Goal: Contribute content: Add original content to the website for others to see

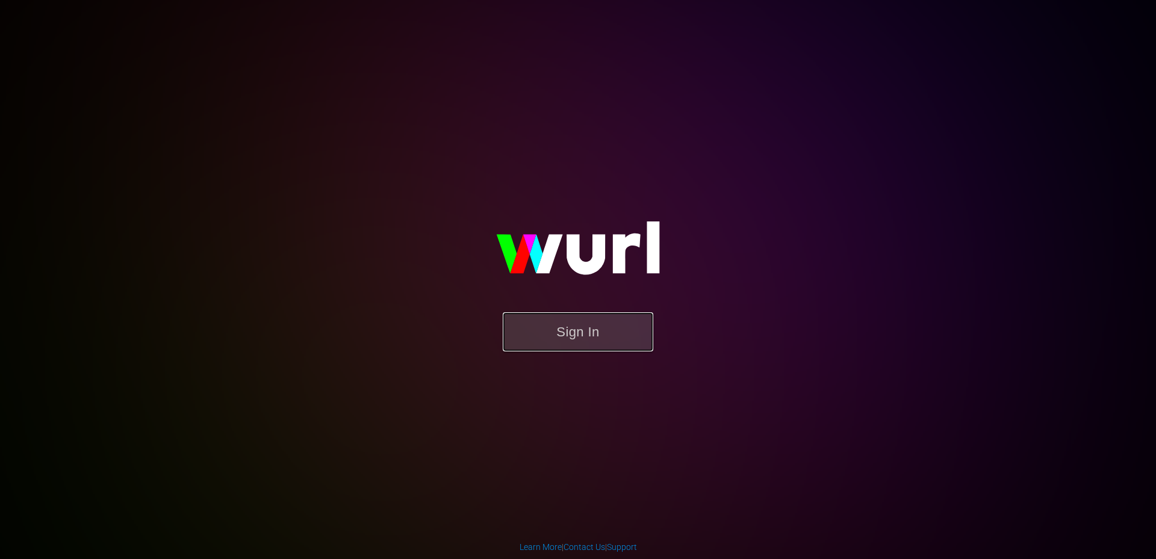
click at [579, 345] on button "Sign In" at bounding box center [578, 332] width 151 height 39
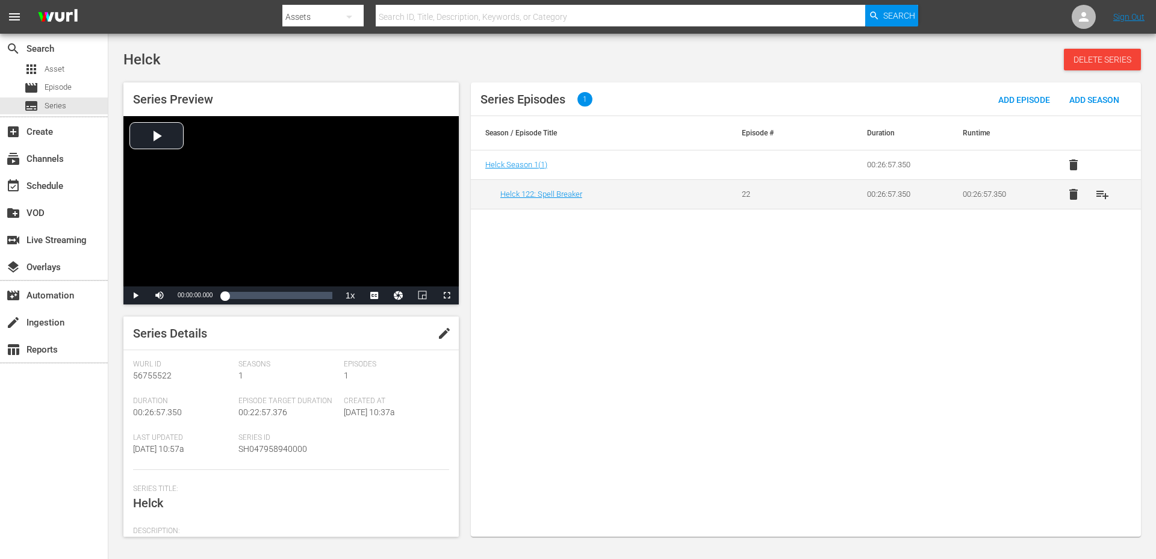
click at [252, 446] on span "SH047958940000" at bounding box center [272, 449] width 69 height 10
click at [455, 19] on input "text" at bounding box center [621, 16] width 490 height 29
click at [399, 18] on input "text" at bounding box center [621, 16] width 490 height 29
type input "Helck"
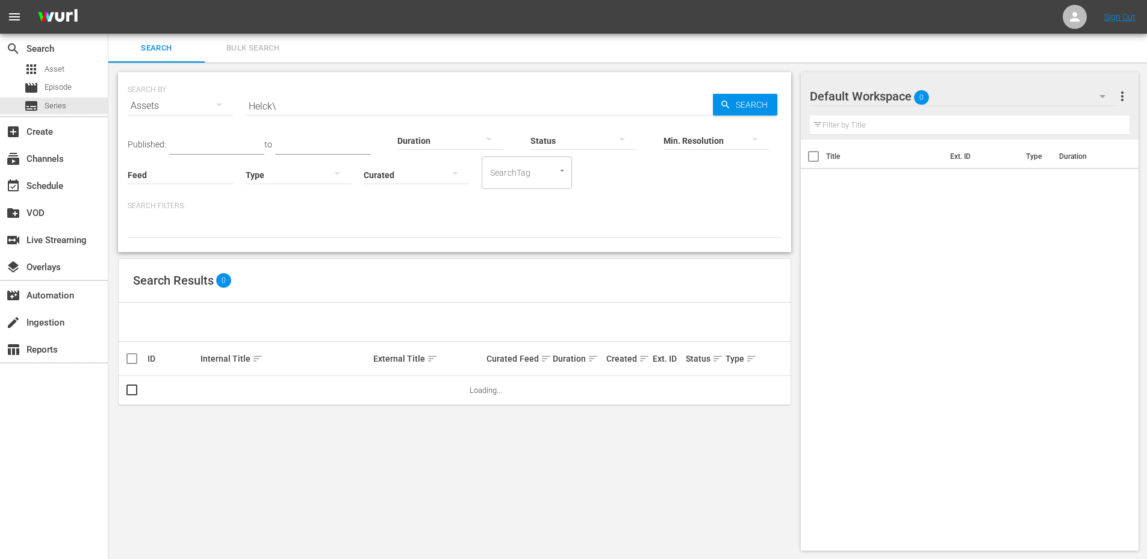
click at [300, 108] on input "Helck\" at bounding box center [479, 106] width 467 height 29
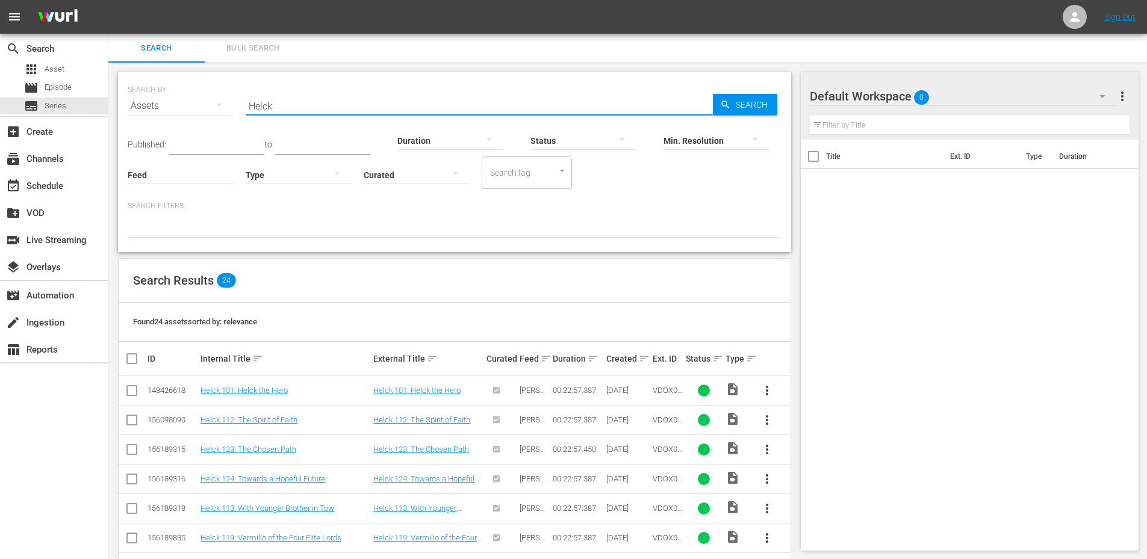
type input "Helck"
click at [212, 108] on icon "button" at bounding box center [219, 105] width 14 height 14
click at [154, 167] on div "Series" at bounding box center [166, 167] width 48 height 19
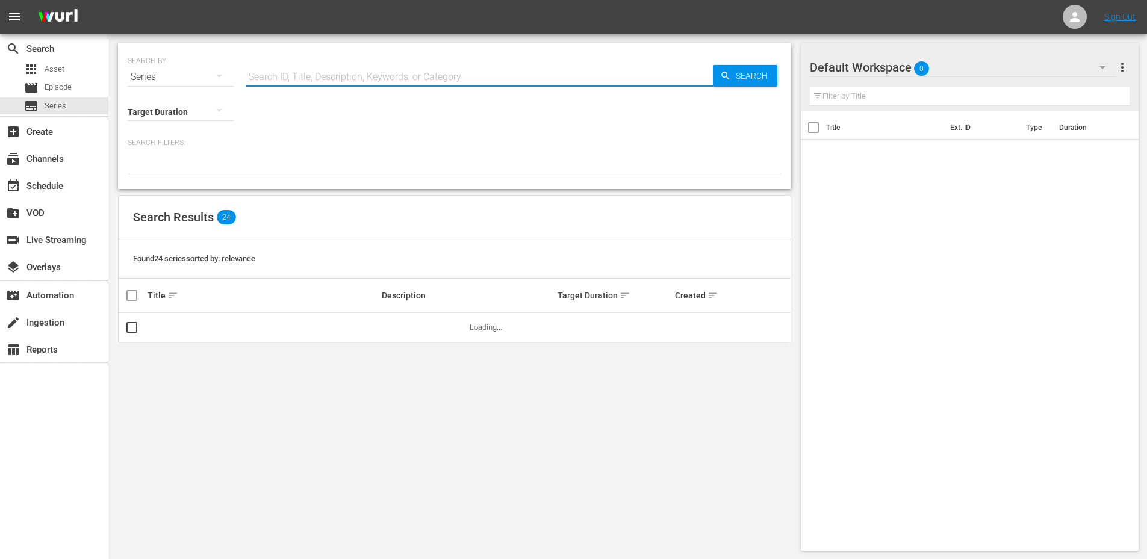
click at [297, 84] on input "text" at bounding box center [479, 77] width 467 height 29
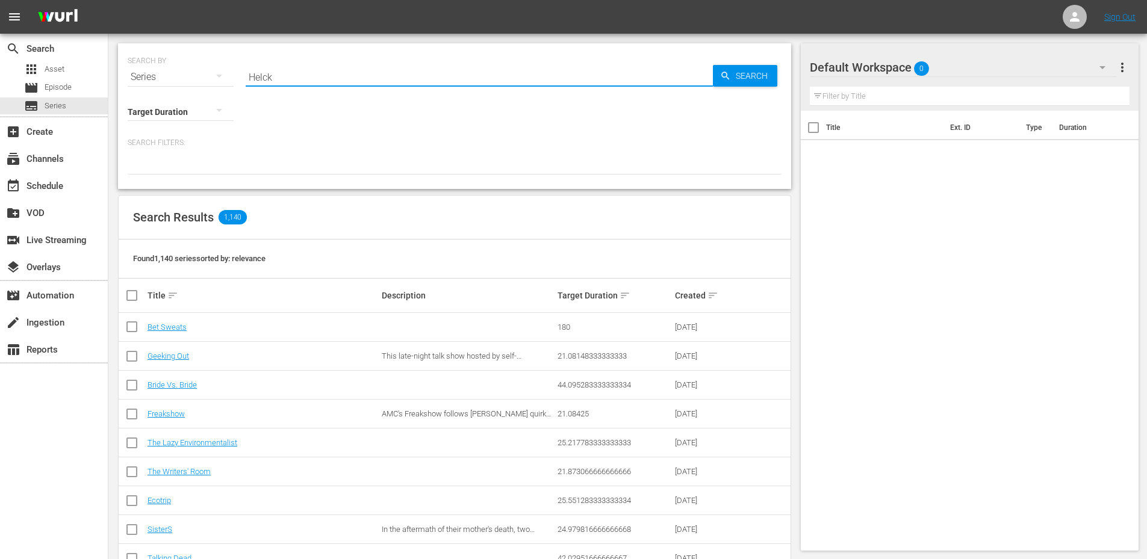
type input "Helck"
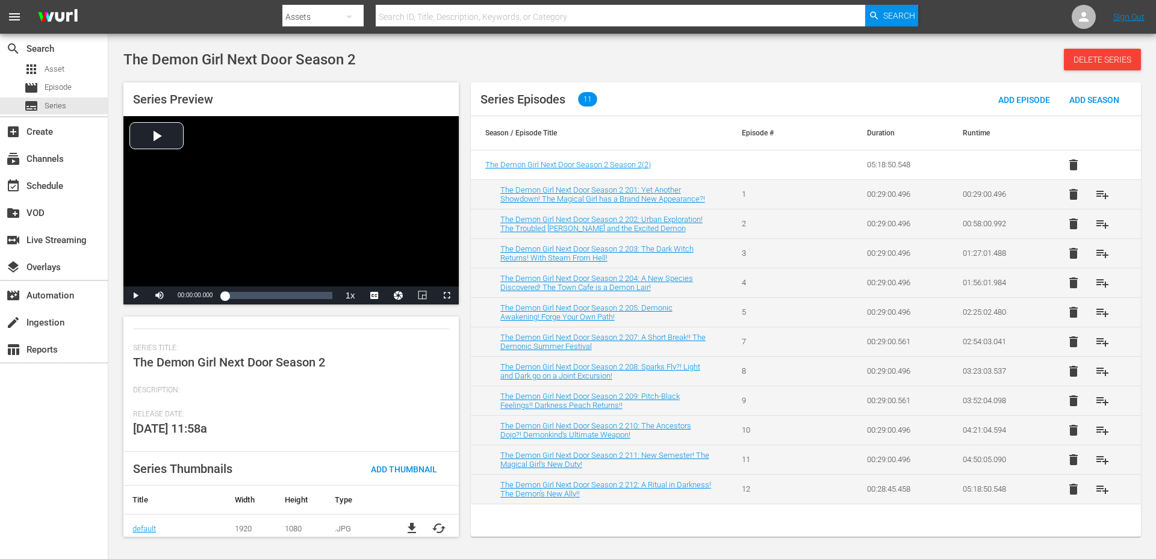
scroll to position [148, 0]
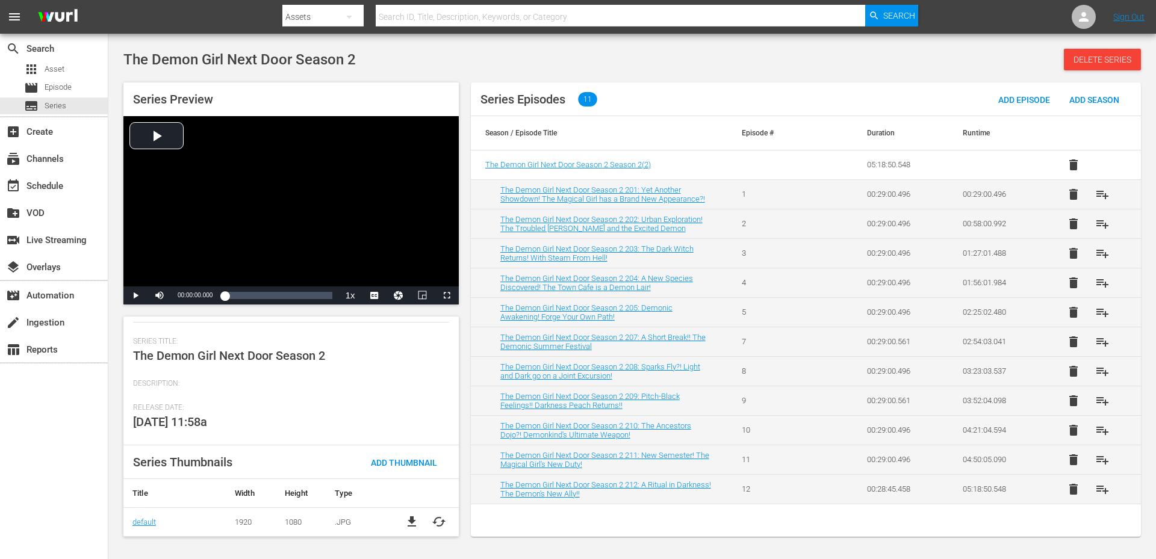
click at [415, 390] on div "Description:" at bounding box center [291, 391] width 316 height 24
click at [400, 386] on span "Description:" at bounding box center [288, 384] width 310 height 10
click at [56, 473] on div "search Search apps Asset movie Episode subtitles Series add_box Create subscrip…" at bounding box center [54, 313] width 108 height 559
click at [413, 49] on div "The Demon Girl Next Door Season 2 Delete Series" at bounding box center [632, 60] width 1018 height 22
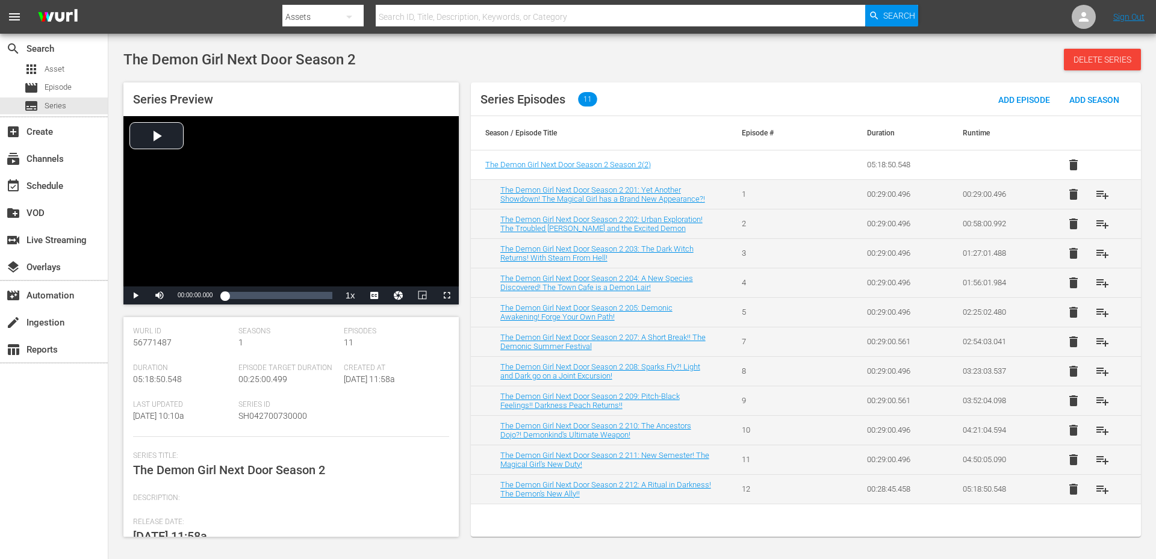
scroll to position [0, 0]
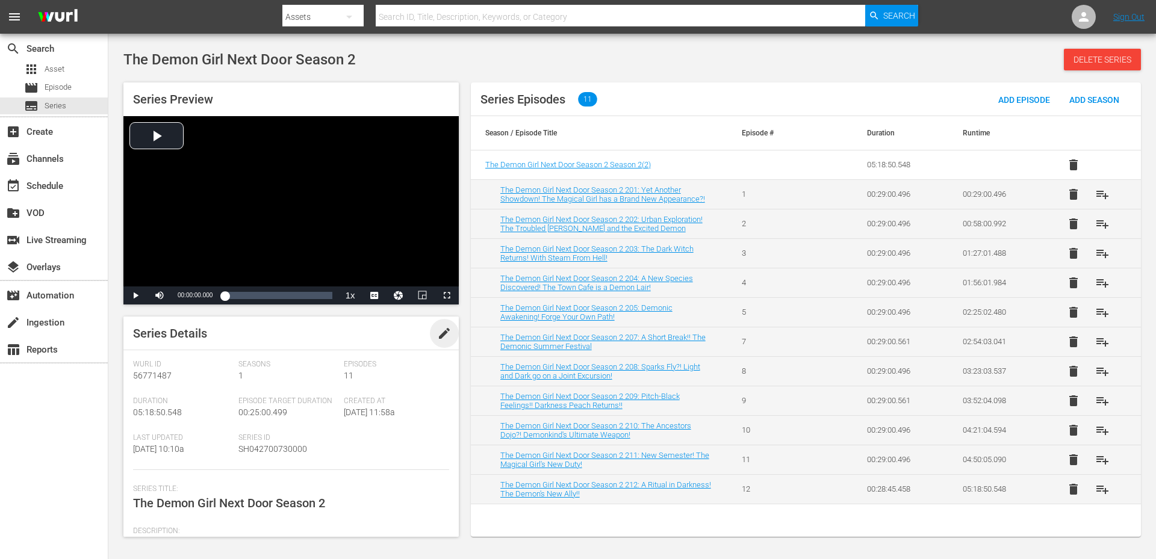
click at [438, 332] on span "edit" at bounding box center [444, 333] width 14 height 14
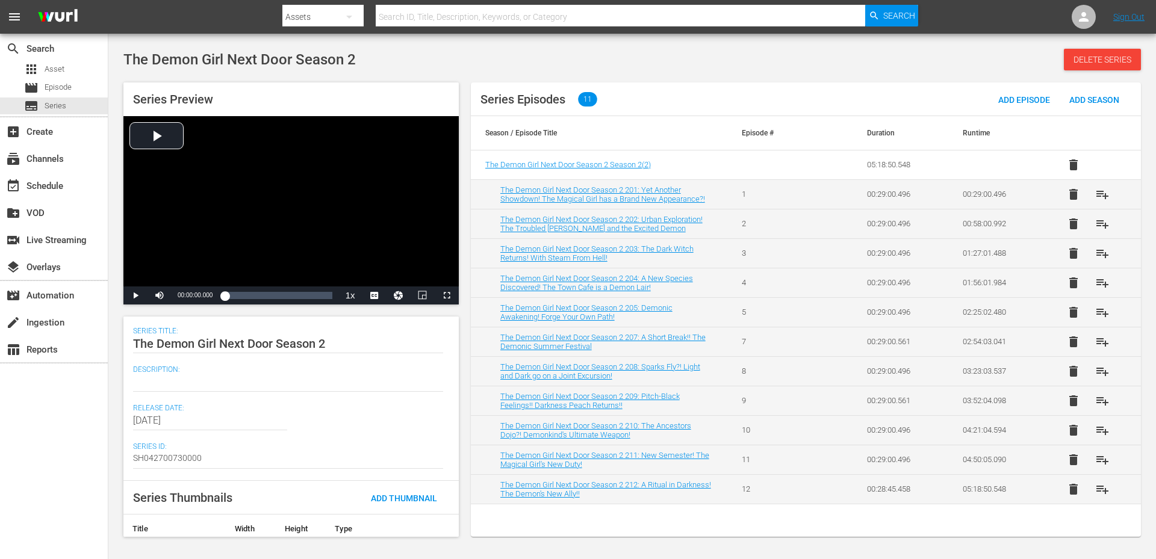
scroll to position [159, 0]
click at [158, 385] on textarea at bounding box center [288, 381] width 310 height 14
paste textarea "Shamiko and Momo enter Mikan's heart to negotiate with Ugallu, the entity respo…"
type textarea "Shamiko and Momo enter Mikan's heart to negotiate with Ugallu, the entity respo…"
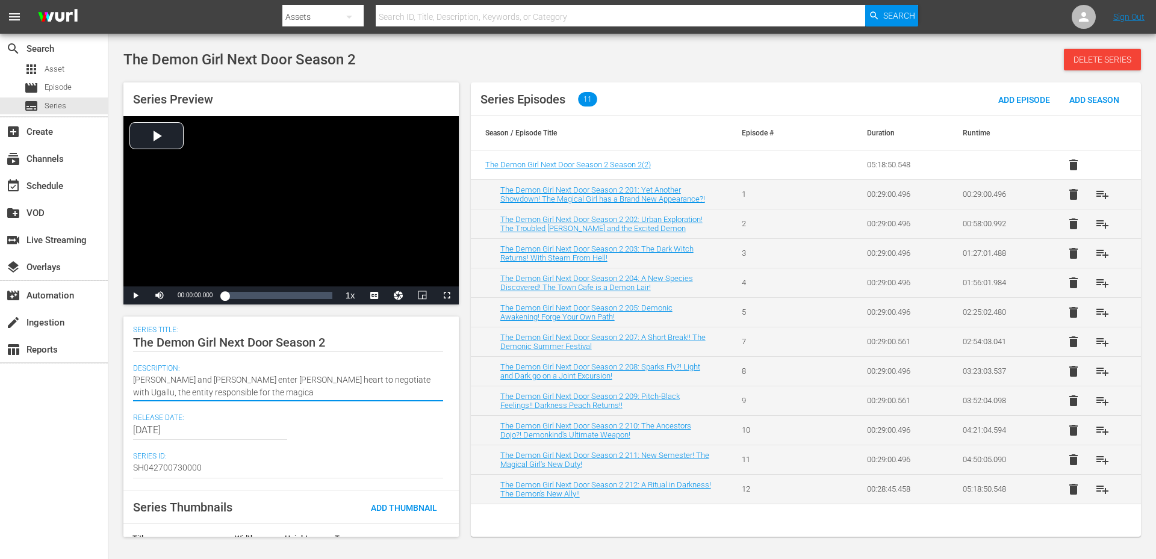
type textarea "Shamiko and Momo enter Mikan's heart to negotiate with Ugallu, the entity respo…"
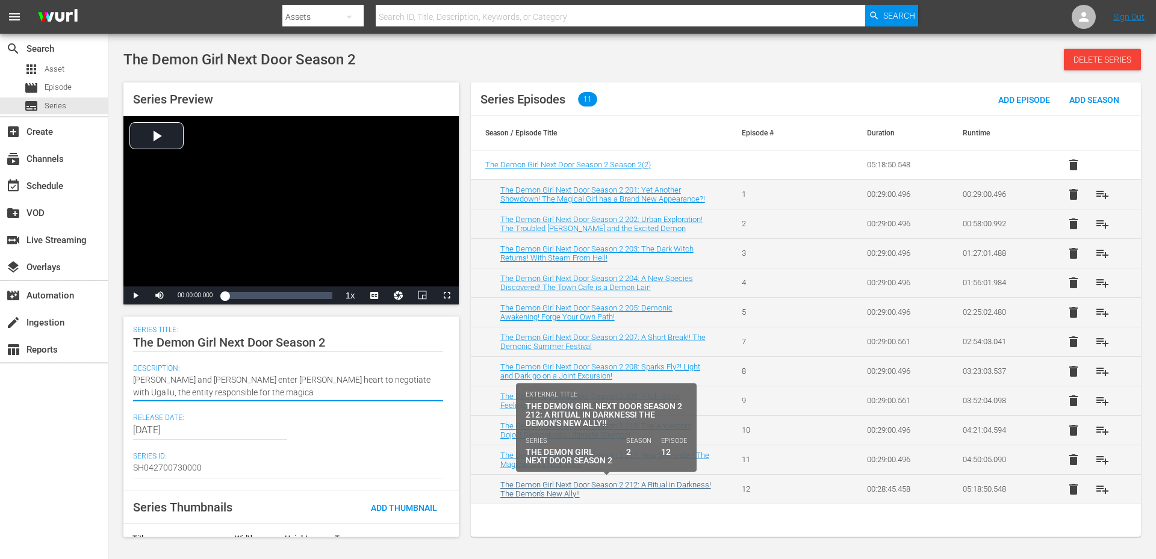
type textarea "Shamiko and Momo enter Mikan's heart to negotiate with Ugallu, the entity respo…"
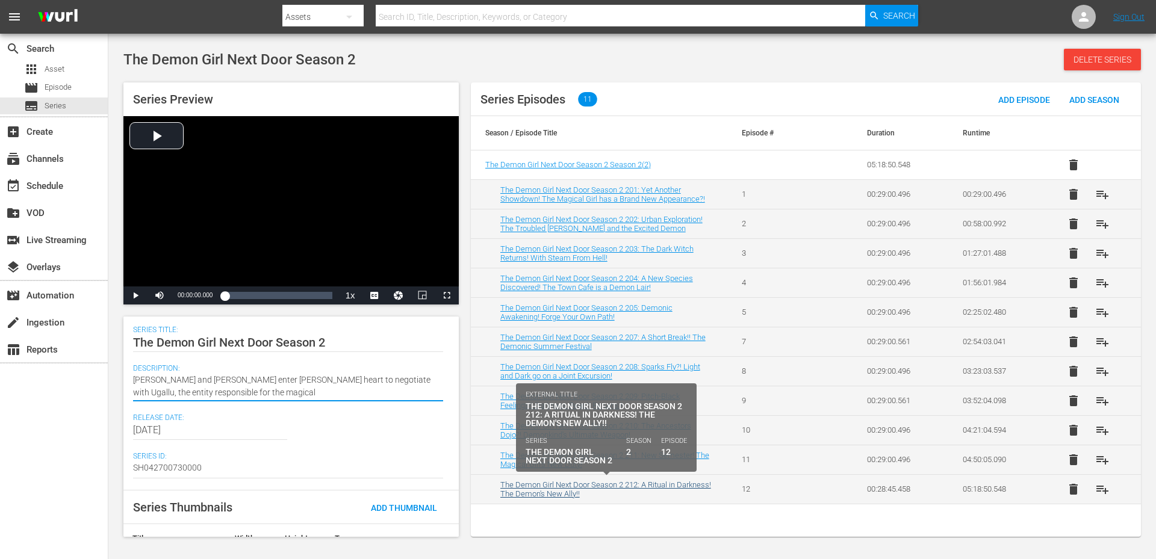
type textarea "Shamiko and Momo enter Mikan's heart to negotiate with Ugallu, the entity respo…"
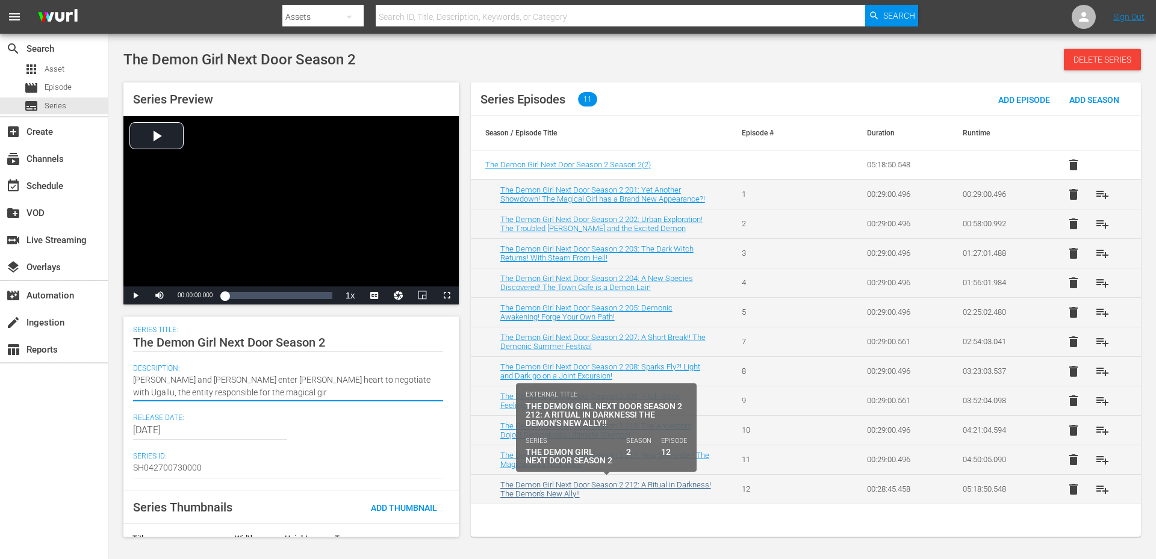
type textarea "Shamiko and Momo enter Mikan's heart to negotiate with Ugallu, the entity respo…"
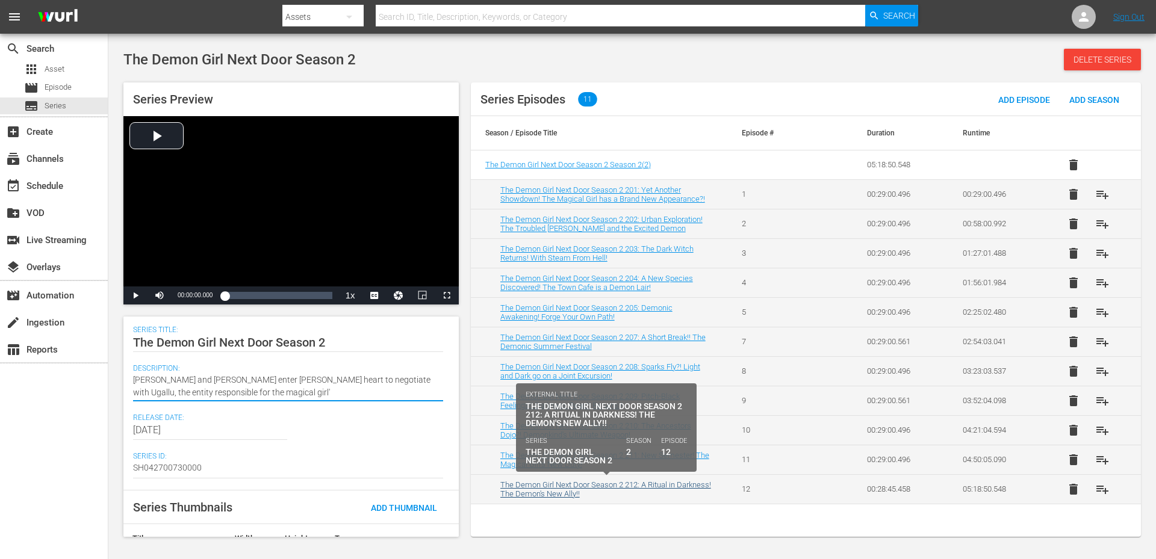
type textarea "Shamiko and Momo enter Mikan's heart to negotiate with Ugallu, the entity respo…"
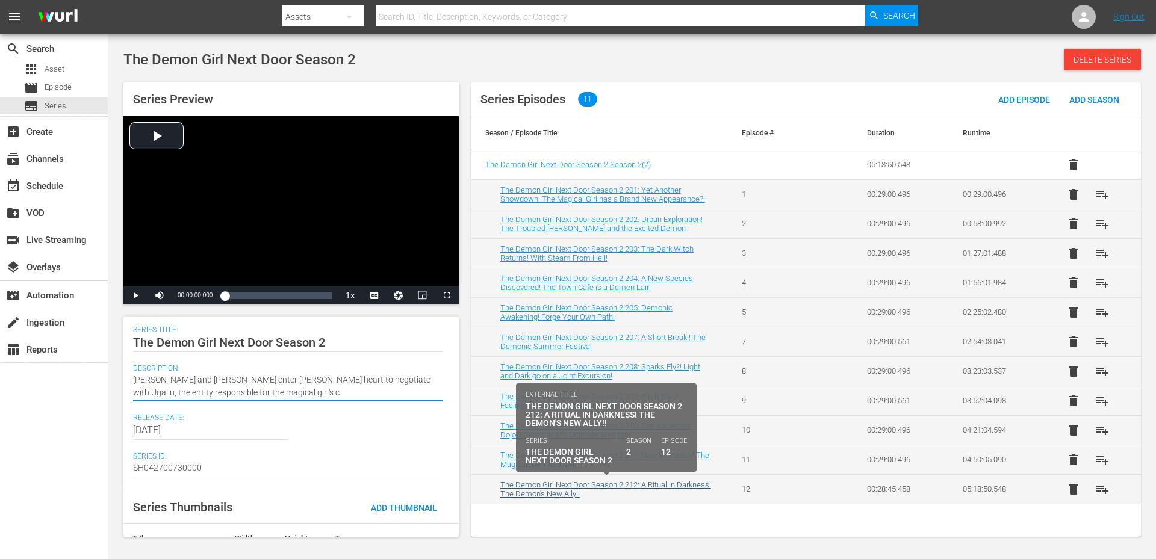
type textarea "Shamiko and Momo enter Mikan's heart to negotiate with Ugallu, the entity respo…"
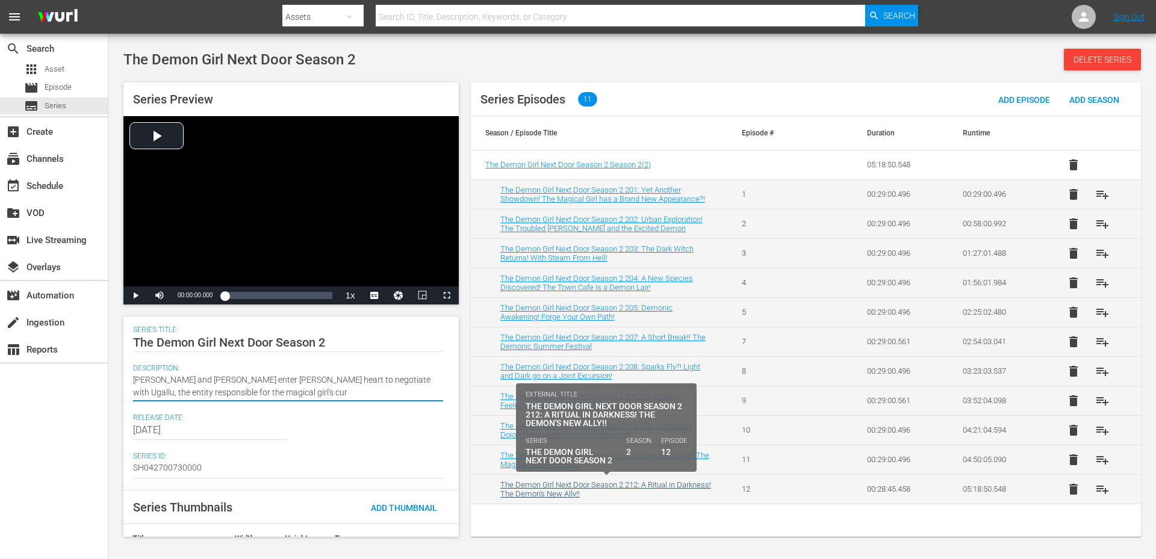
type textarea "Shamiko and Momo enter Mikan's heart to negotiate with Ugallu, the entity respo…"
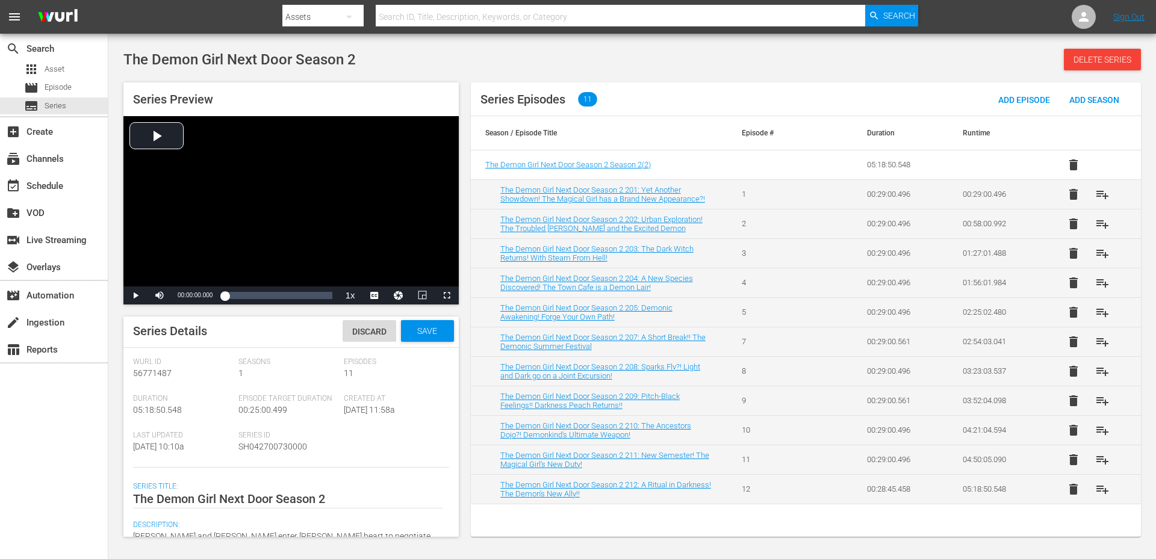
scroll to position [0, 0]
type textarea "[PERSON_NAME] and [PERSON_NAME] enter [PERSON_NAME] heart to negotiate with Uga…"
click at [432, 334] on span "Save" at bounding box center [427, 334] width 39 height 10
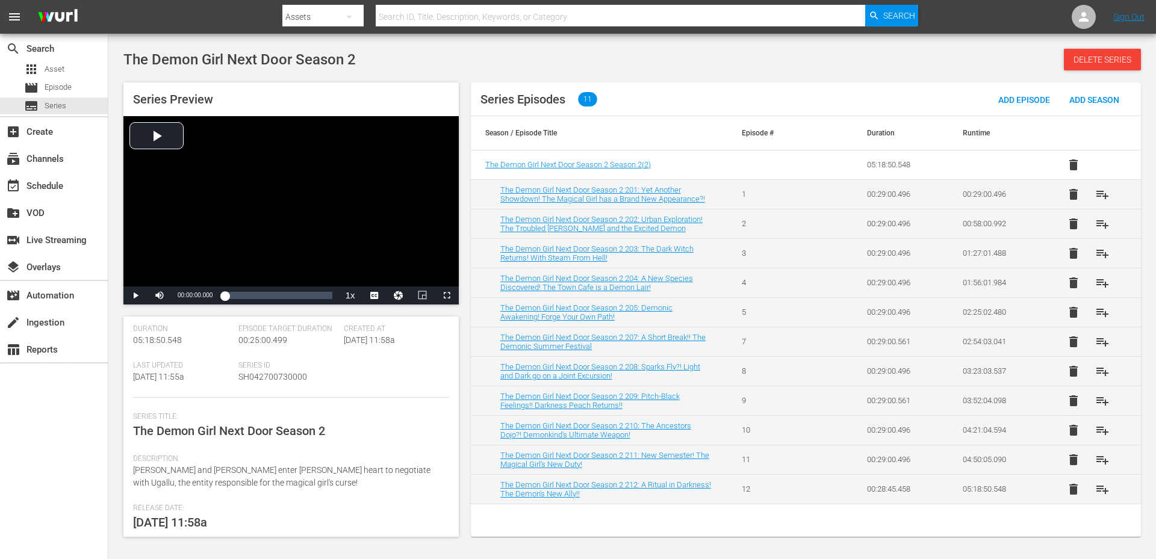
scroll to position [73, 0]
click at [214, 435] on span "The Demon Girl Next Door Season 2" at bounding box center [229, 430] width 192 height 14
click at [270, 431] on span "The Demon Girl Next Door Season 2" at bounding box center [229, 430] width 192 height 14
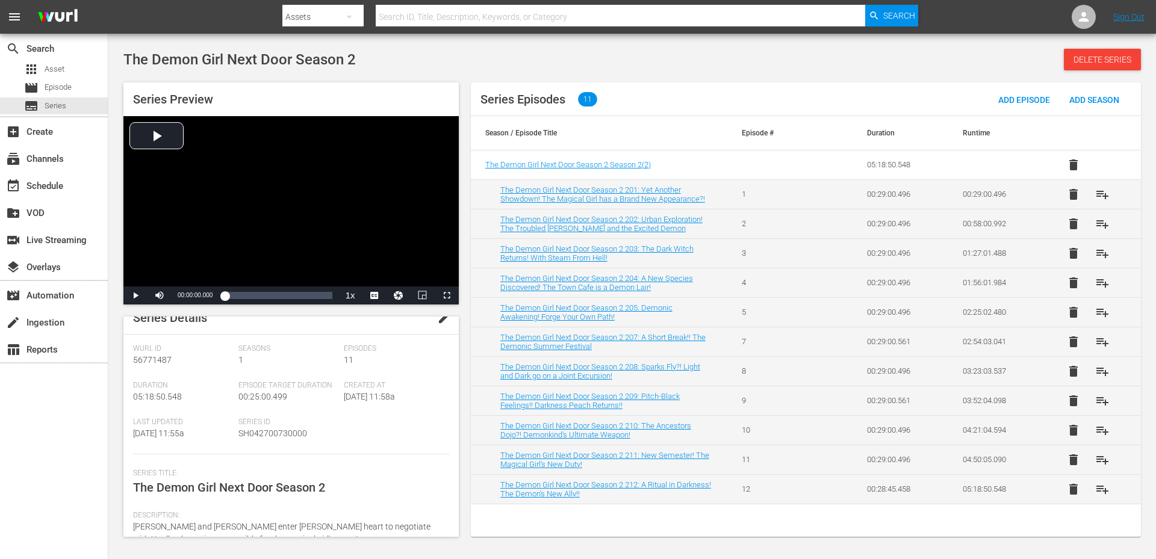
scroll to position [0, 0]
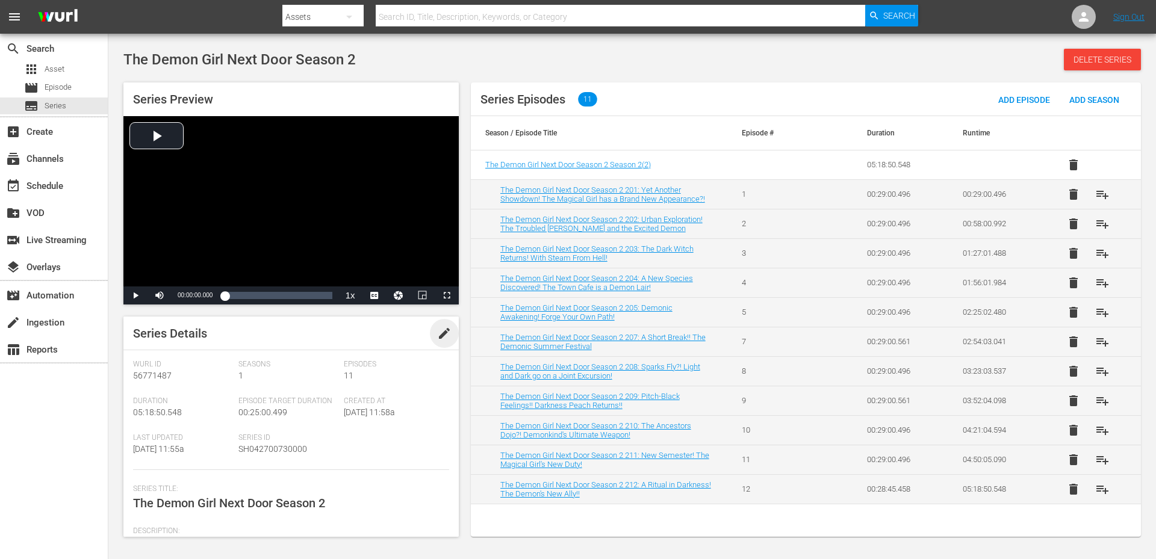
click at [444, 329] on span "edit" at bounding box center [444, 333] width 14 height 14
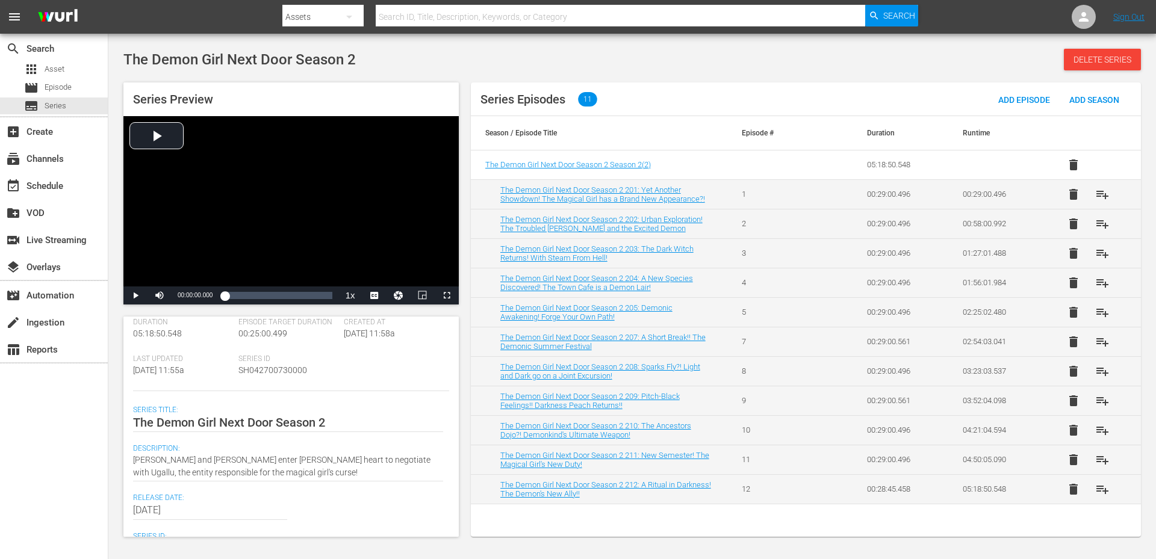
scroll to position [79, 0]
type textarea "The Demon Girl Next Door"
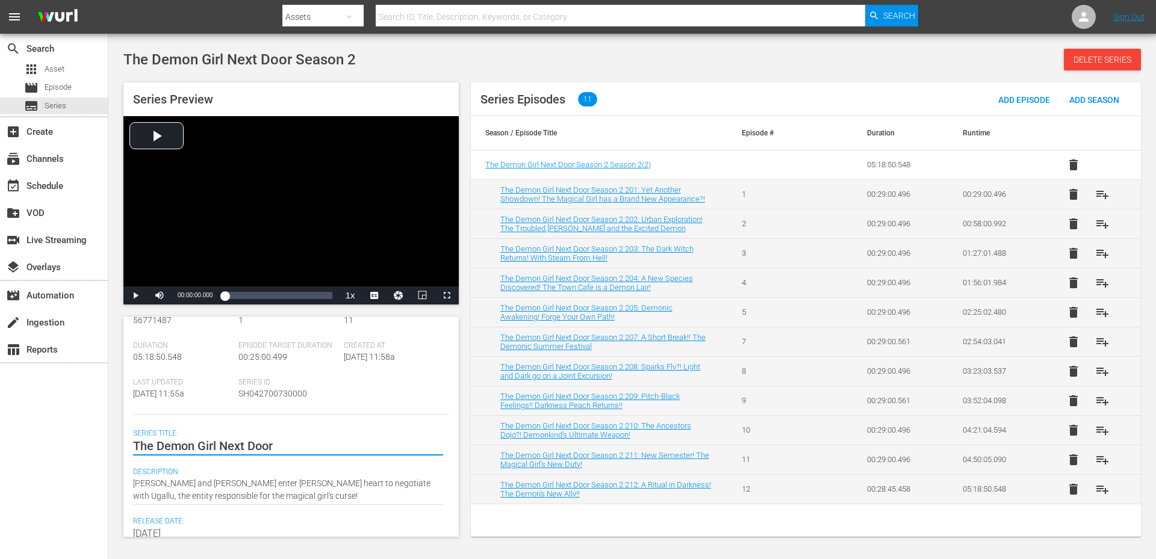
scroll to position [0, 0]
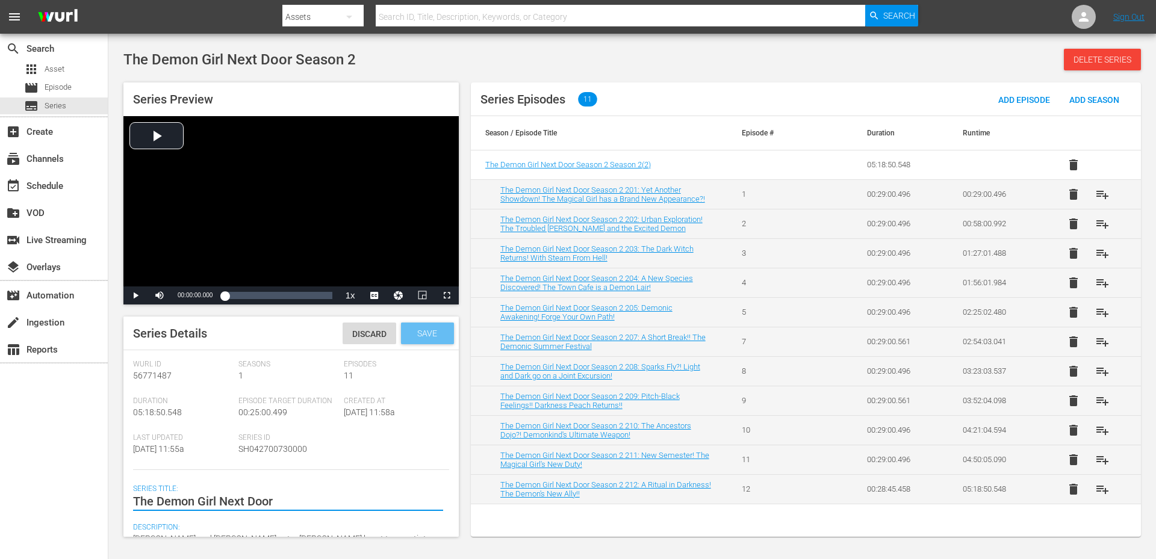
type textarea "The Demon Girl Next Door"
click at [420, 331] on span "Save" at bounding box center [427, 334] width 39 height 10
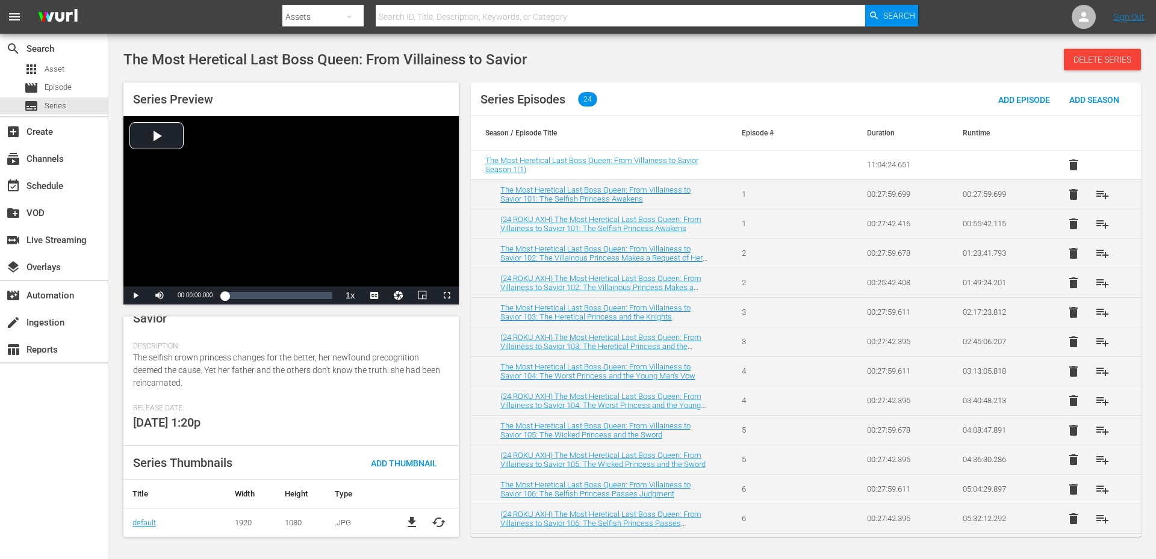
scroll to position [204, 0]
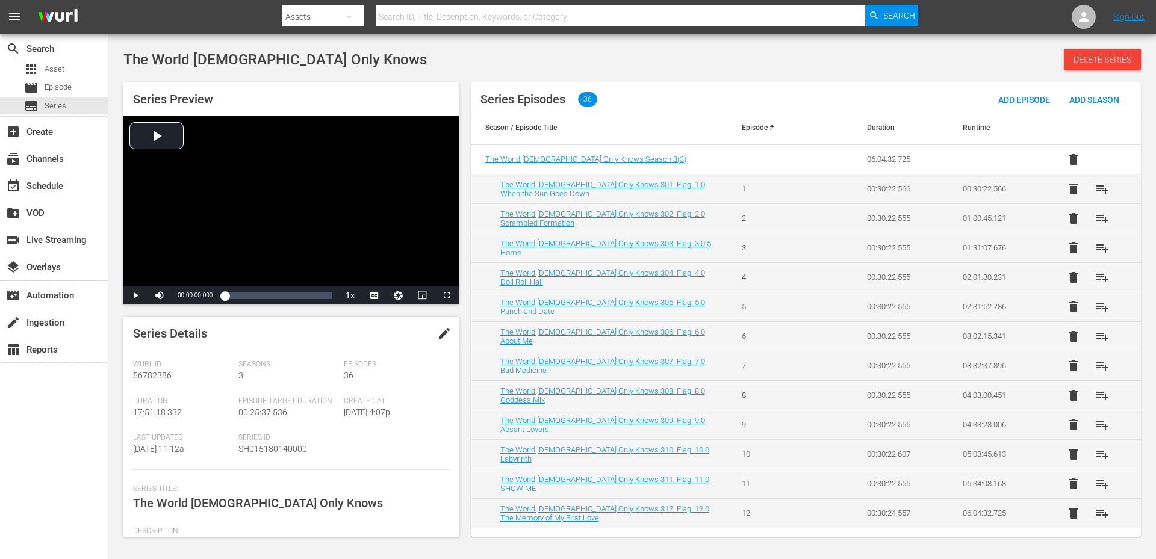
click at [440, 331] on span "edit" at bounding box center [444, 333] width 14 height 14
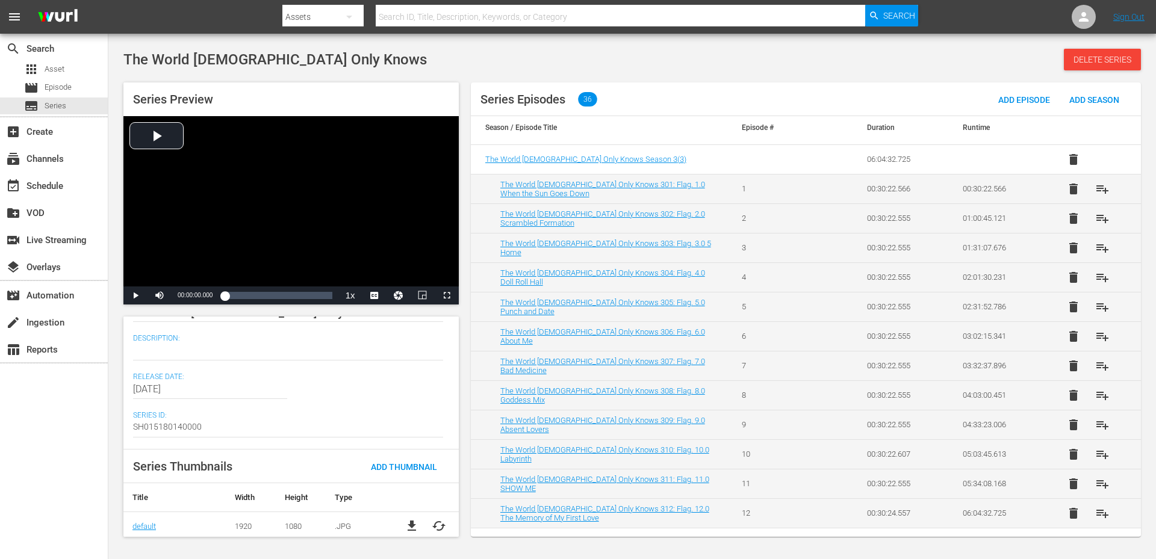
scroll to position [193, 0]
click at [158, 346] on textarea at bounding box center [288, 347] width 310 height 14
paste textarea "He captures the hearts of 14 girls, now Keima is on a mission to find goddess D…"
type textarea "He captures the hearts of 14 girls, now Keima is on a mission to find goddess D…"
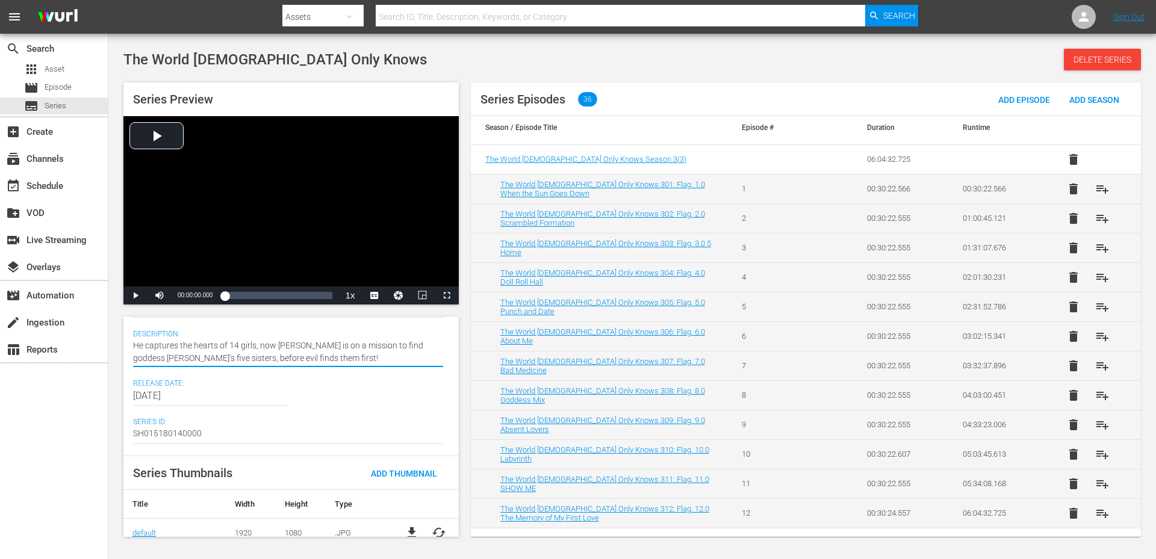
type textarea "He captures the hearts of 14 girls, now Keima is on a mission to find goddess D…"
type textarea "D captures the hearts of 14 girls, now Keima is on a mission to find goddess Di…"
type textarea "Da captures the hearts of 14 girls, now Keima is on a mission to find goddess D…"
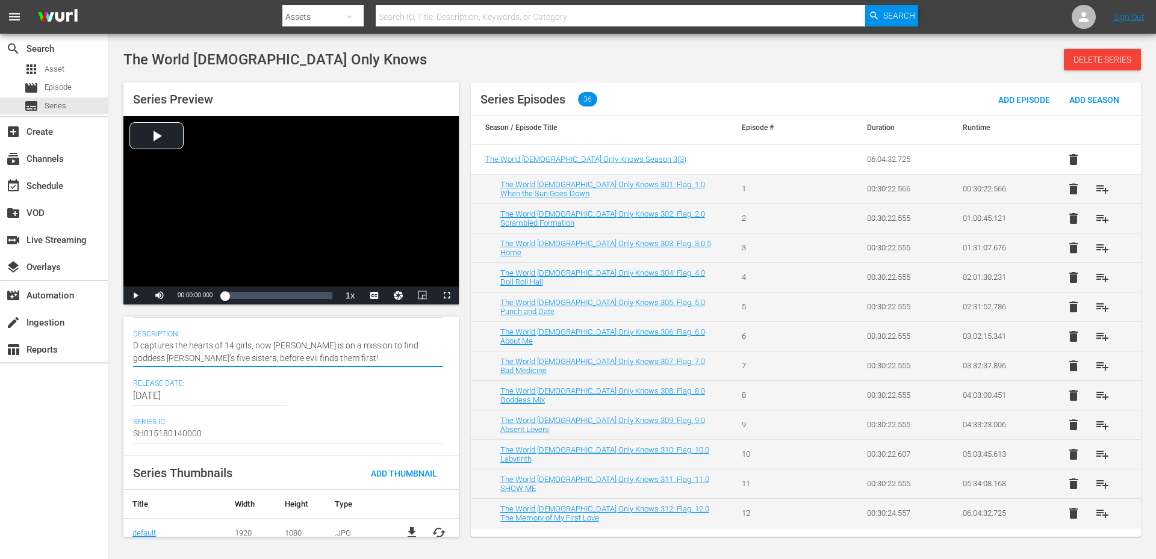
type textarea "Da captures the hearts of 14 girls, now Keima is on a mission to find goddess D…"
type textarea "Dat captures the hearts of 14 girls, now Keima is on a mission to find goddess …"
type textarea "Dati captures the hearts of 14 girls, now Keima is on a mission to find goddess…"
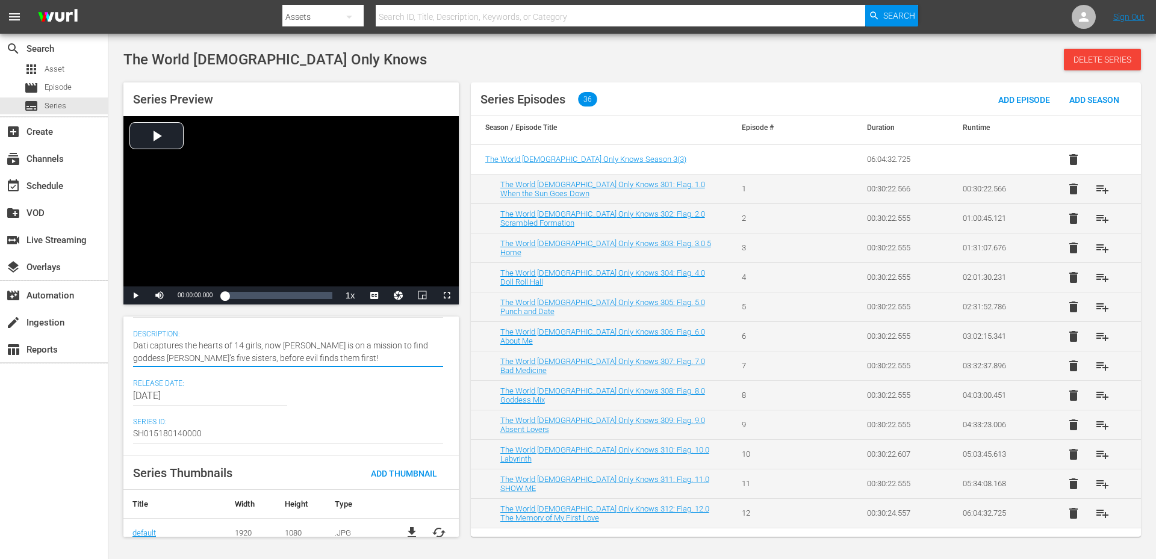
type textarea "Datin captures the hearts of 14 girls, now Keima is on a mission to find goddes…"
type textarea "Dating captures the hearts of 14 girls, now Keima is on a mission to find godde…"
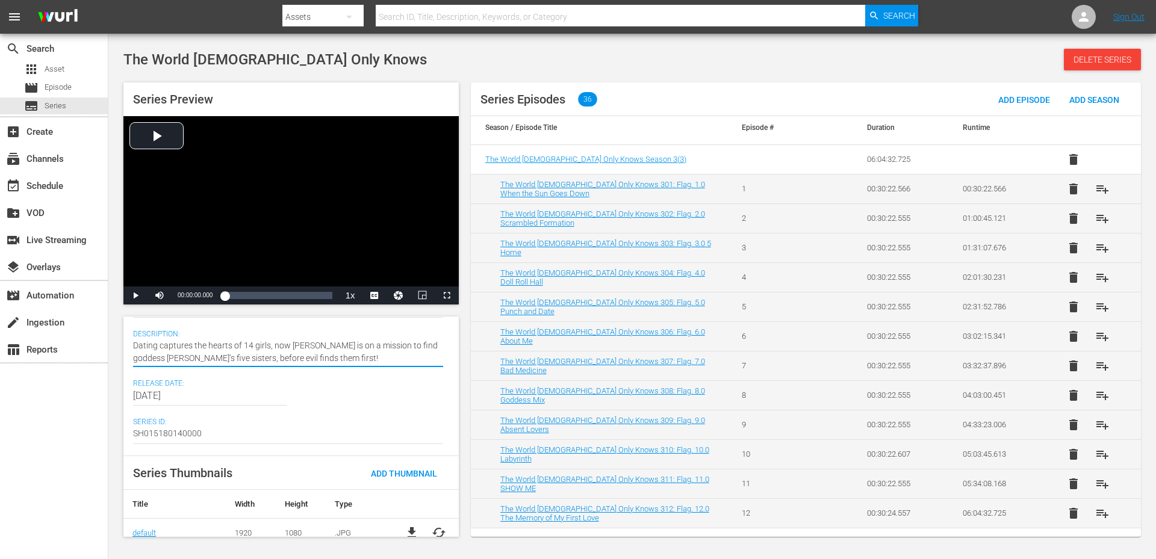
type textarea "Dating captures the hearts of 14 girls, now Keima is on a mission to find godde…"
type textarea "Dating S captures the hearts of 14 girls, now Keima is on a mission to find god…"
type textarea "Dating Si captures the hearts of 14 girls, now Keima is on a mission to find go…"
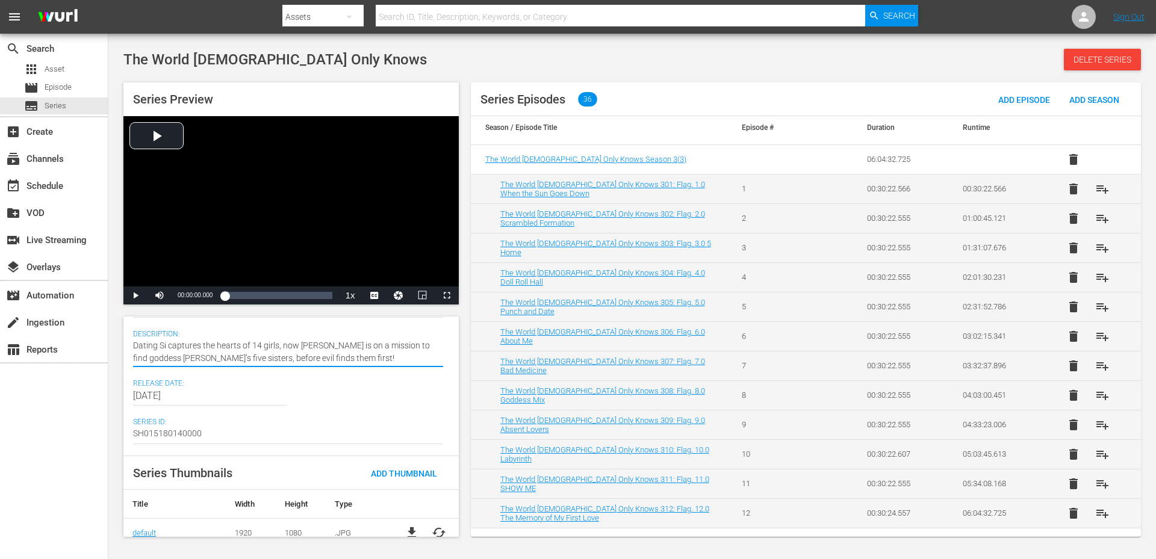
type textarea "Dating Sim captures the hearts of 14 girls, now Keima is on a mission to find g…"
type textarea "Dating Sim C captures the hearts of 14 girls, now Keima is on a mission to find…"
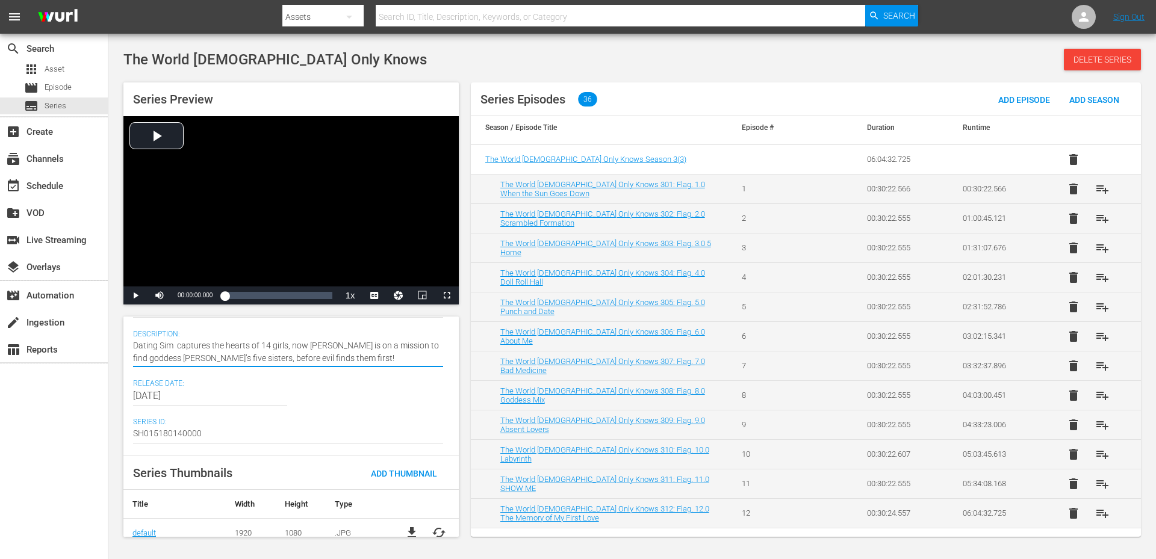
type textarea "Dating Sim C captures the hearts of 14 girls, now Keima is on a mission to find…"
type textarea "Dating Sim Ch captures the hearts of 14 girls, now Keima is on a mission to fin…"
type textarea "Dating Sim Cha captures the hearts of 14 girls, now Keima is on a mission to fi…"
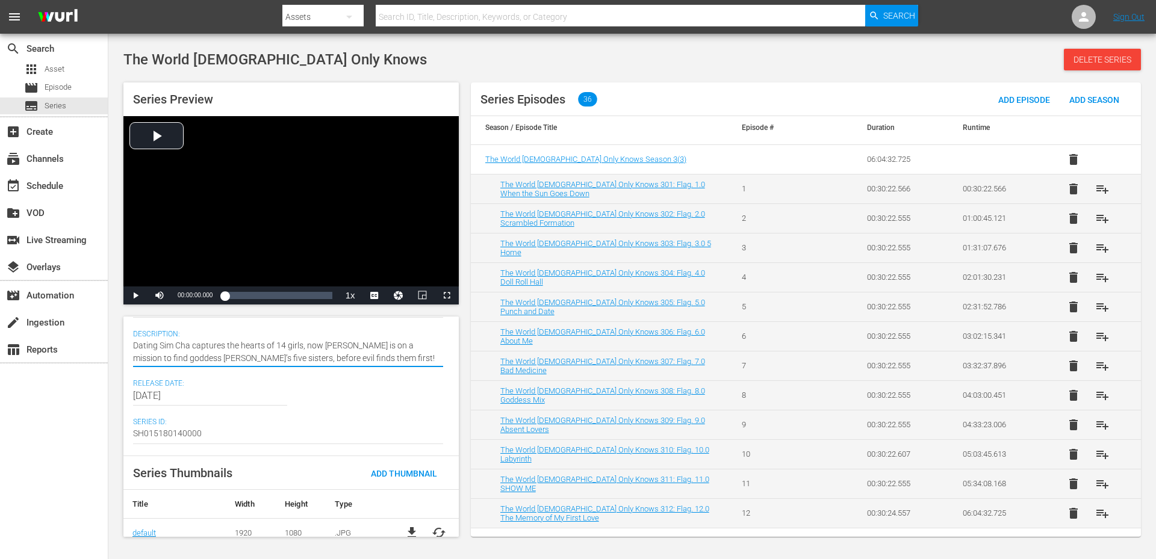
type textarea "Dating Sim Cham captures the hearts of 14 girls, now Keima is on a mission to f…"
type textarea "Dating Sim Champ captures the hearts of 14 girls, now Keima is on a mission to …"
type textarea "Dating Sim Champi captures the hearts of 14 girls, now Keima is on a mission to…"
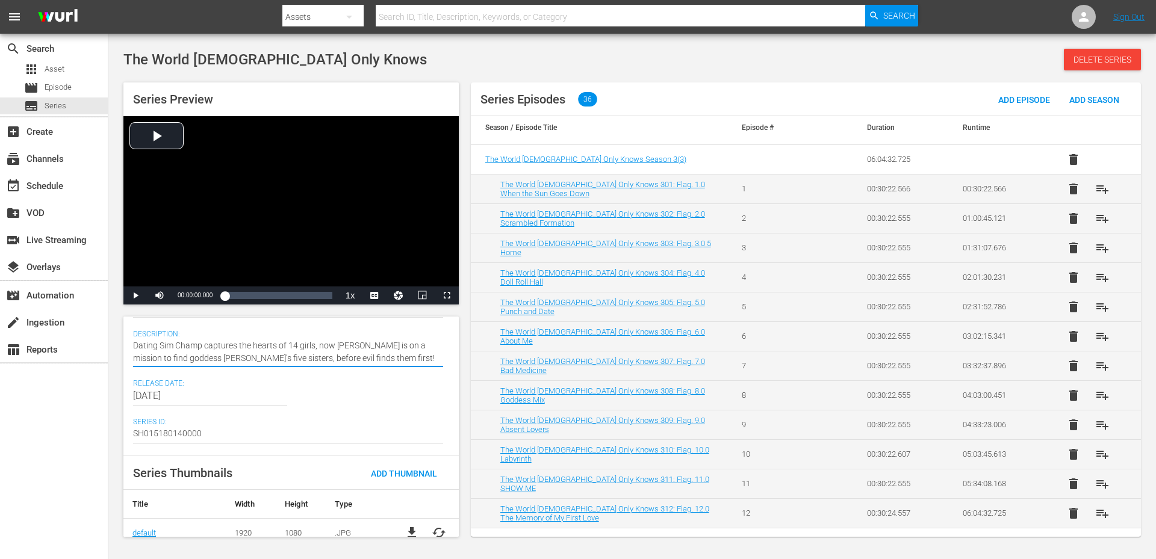
type textarea "Dating Sim Champi captures the hearts of 14 girls, now Keima is on a mission to…"
type textarea "Dating Sim Champio captures the hearts of 14 girls, now Keima is on a mission t…"
type textarea "Dating Sim Champion captures the hearts of 14 girls, now Keima is on a mission …"
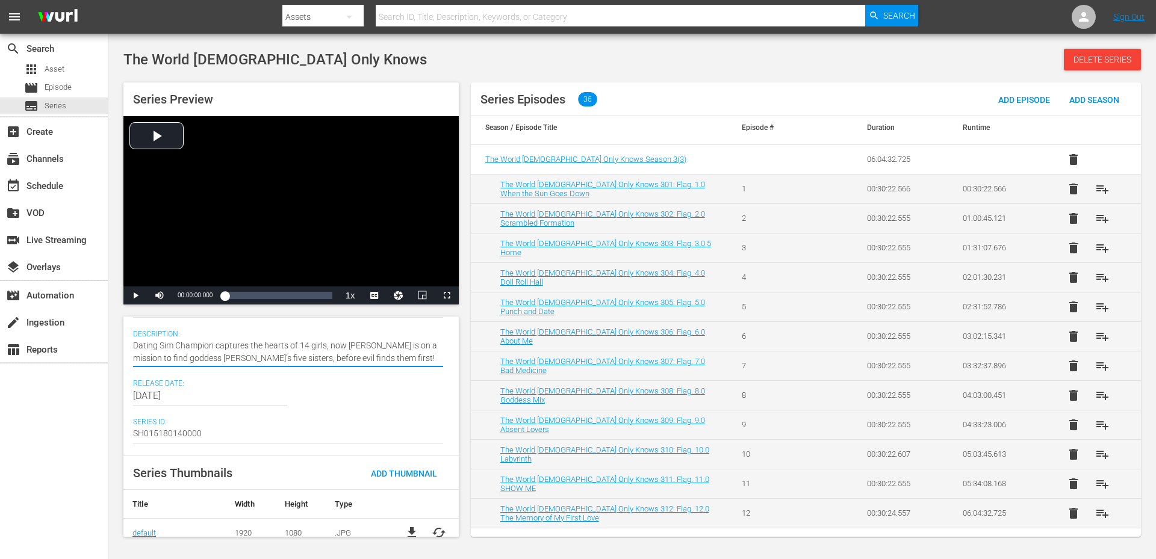
type textarea "Dating Sim Champion captures the hearts of 14 girls, now Keima is on a mission …"
type textarea "Dating Sim Champion K captures the hearts of 14 girls, now Keima is on a missio…"
type textarea "Dating Sim Champion Ke captures the hearts of 14 girls, now Keima is on a missi…"
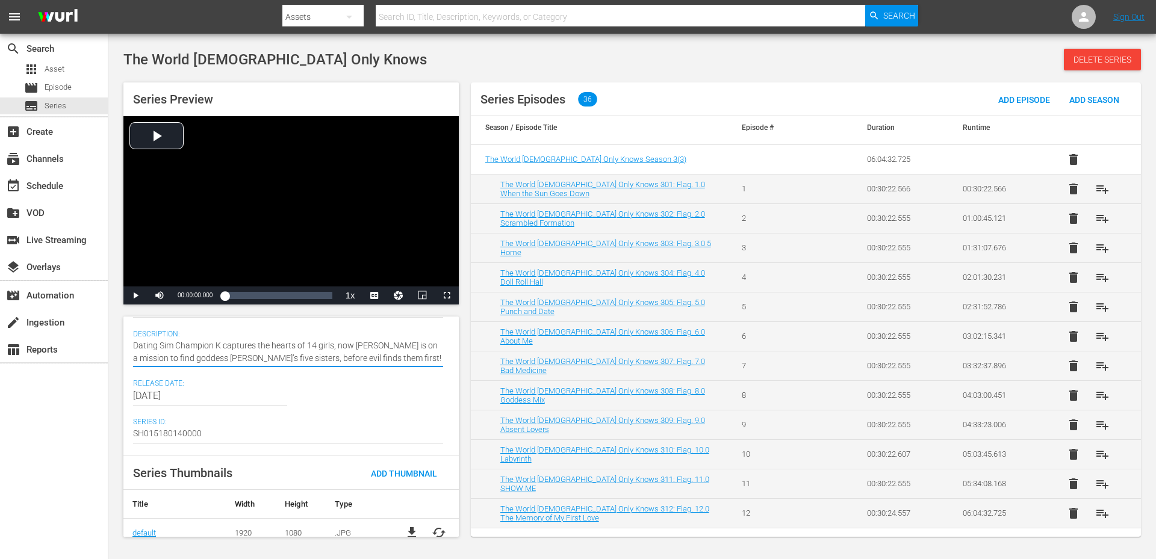
type textarea "Dating Sim Champion Ke captures the hearts of 14 girls, now Keima is on a missi…"
type textarea "Dating Sim Champion Kei captures the hearts of 14 girls, now Keima is on a miss…"
type textarea "Dating Sim Champion Keim captures the hearts of 14 girls, now Keima is on a mis…"
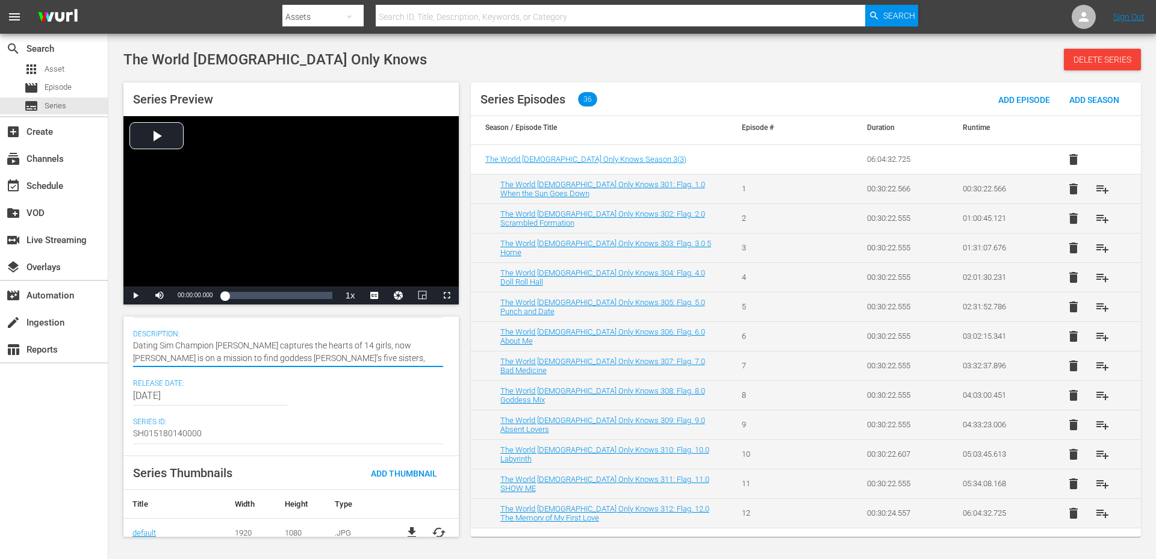
type textarea "Dating Sim Champion Keima captures the hearts of 14 girls, now Keima is on a mi…"
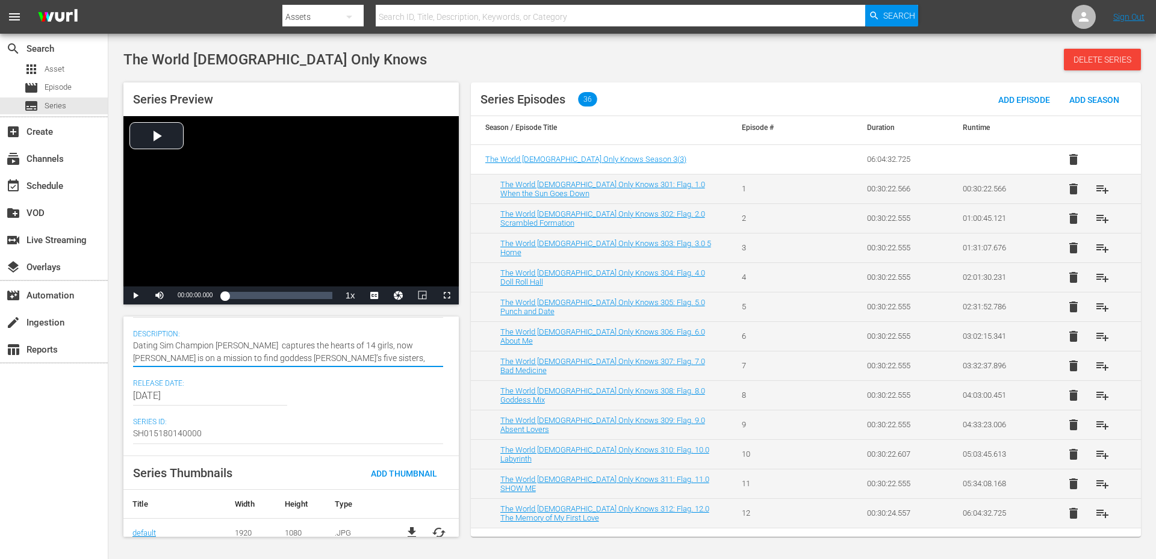
type textarea "Dating Sim Champion Keima captures the hearts of 14 girls, now Keima is on a mi…"
type textarea "Dating Sim Champion Keima captures the hearts of 14 girls, now his on a mission…"
type textarea "Dating Sim Champion Keima captures the hearts of 14 girls, now heis on a missio…"
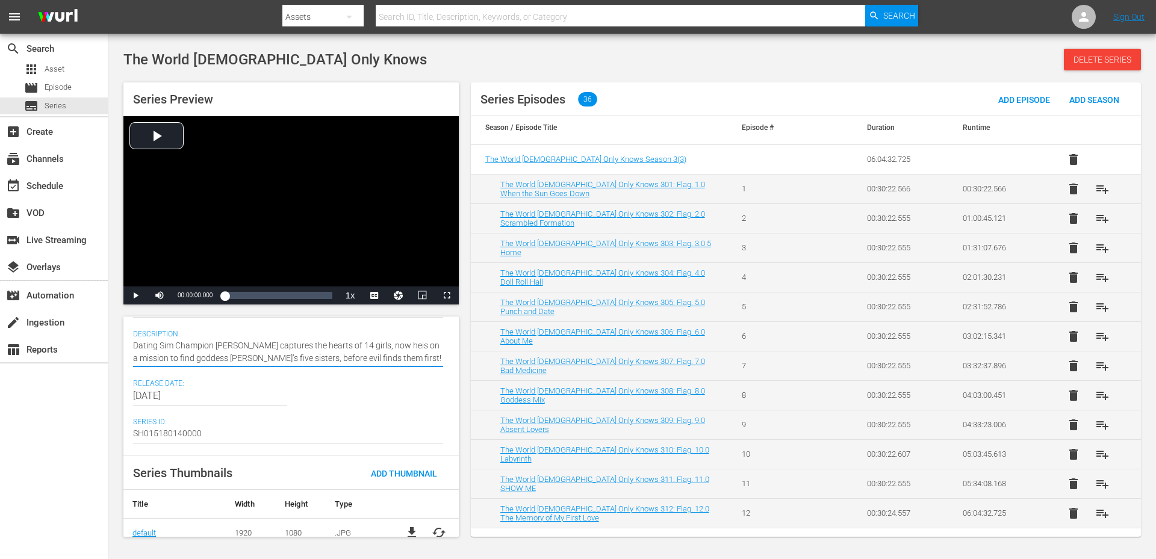
type textarea "Dating Sim Champion Keima captures the hearts of 14 girls, now he is on a missi…"
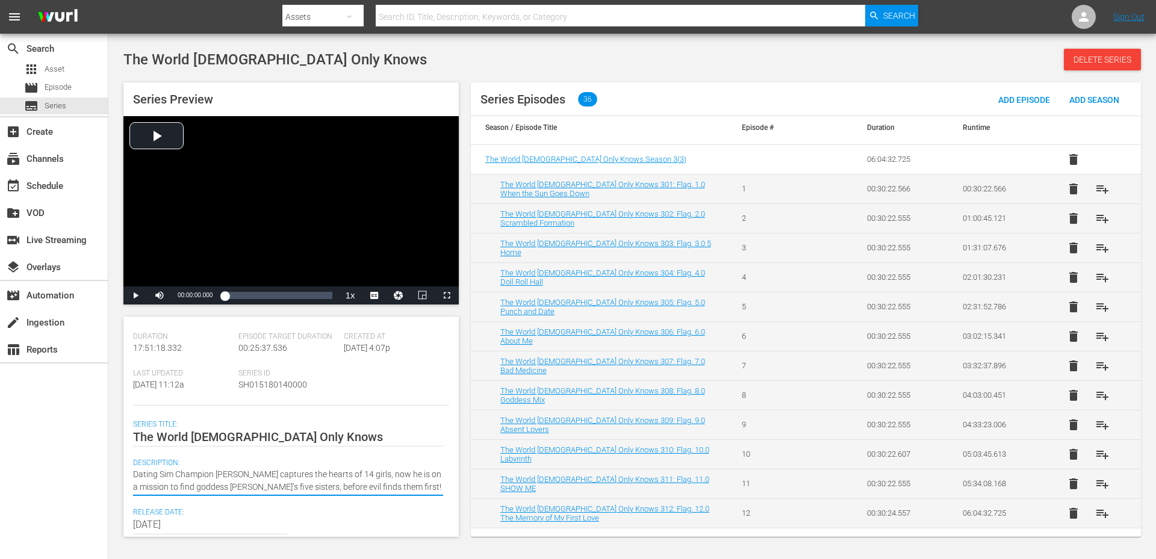
scroll to position [0, 0]
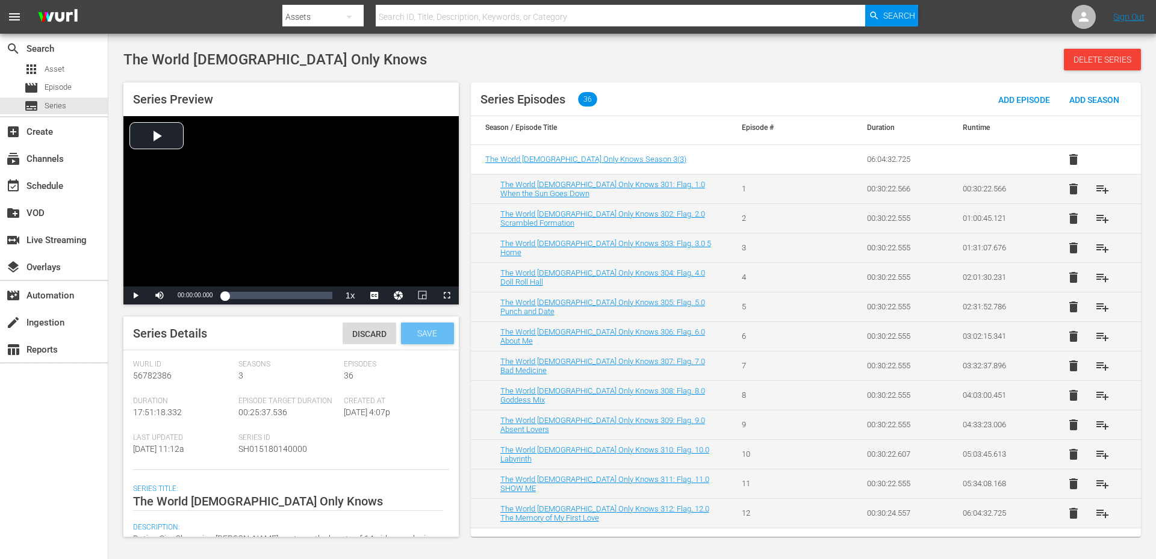
type textarea "Dating Sim Champion Keima captures the hearts of 14 girls, now he is on a missi…"
click at [413, 334] on span "Save" at bounding box center [427, 334] width 39 height 10
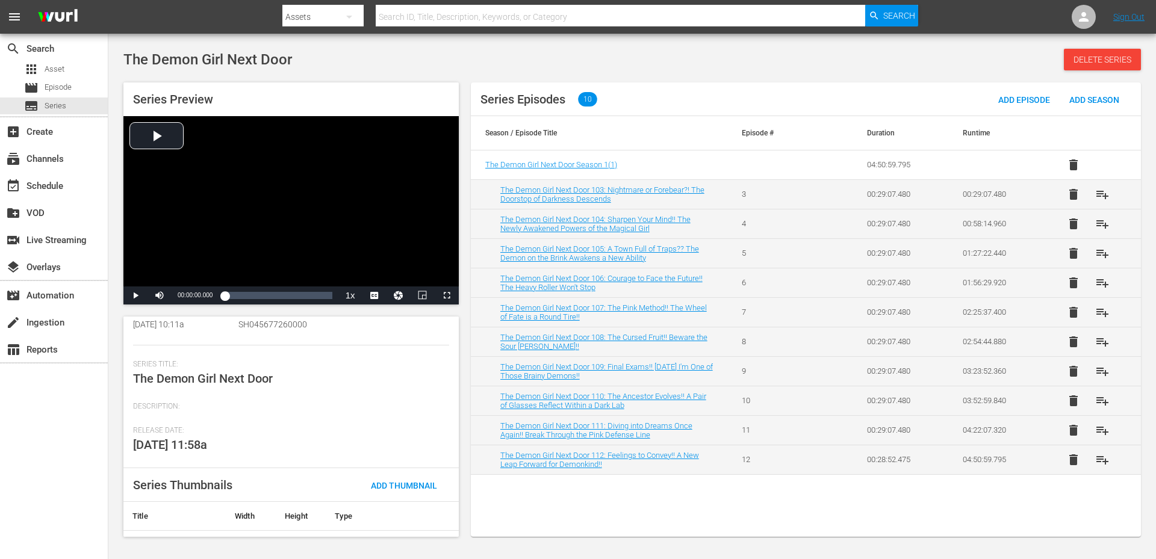
scroll to position [148, 0]
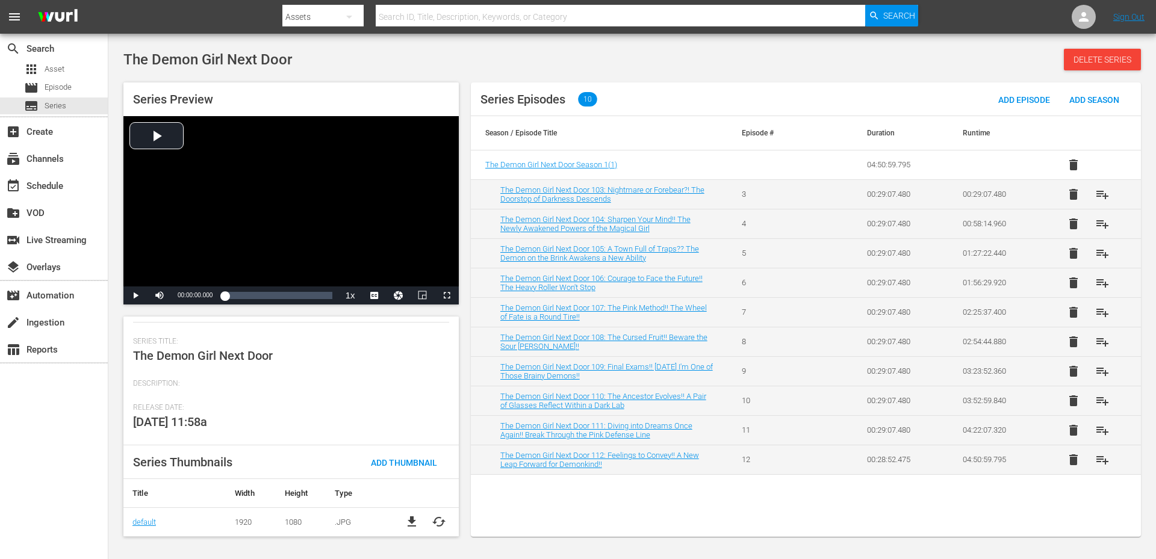
click at [151, 387] on span "Description:" at bounding box center [288, 384] width 310 height 10
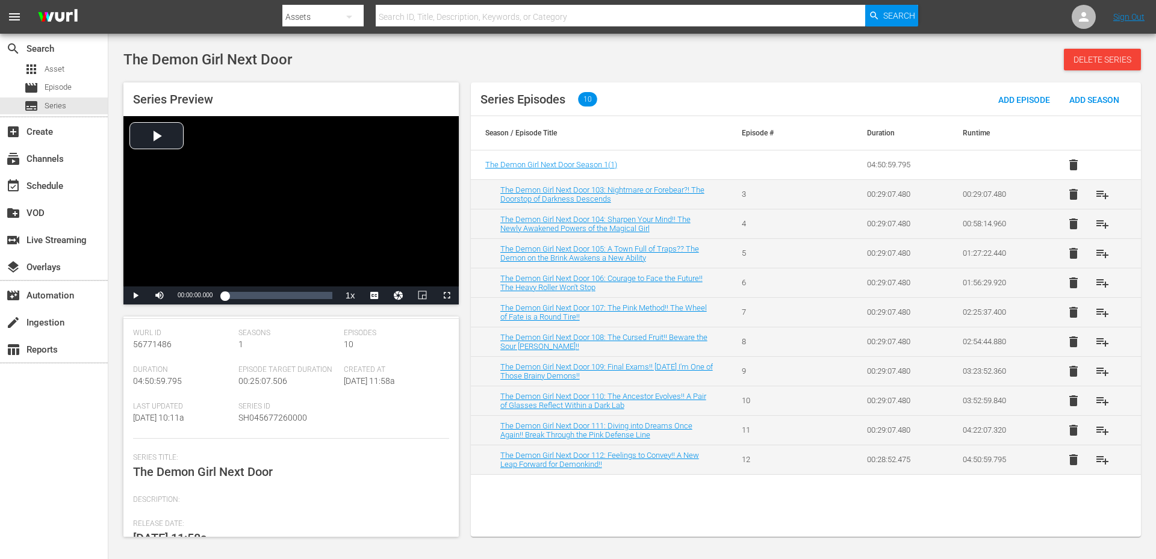
scroll to position [0, 0]
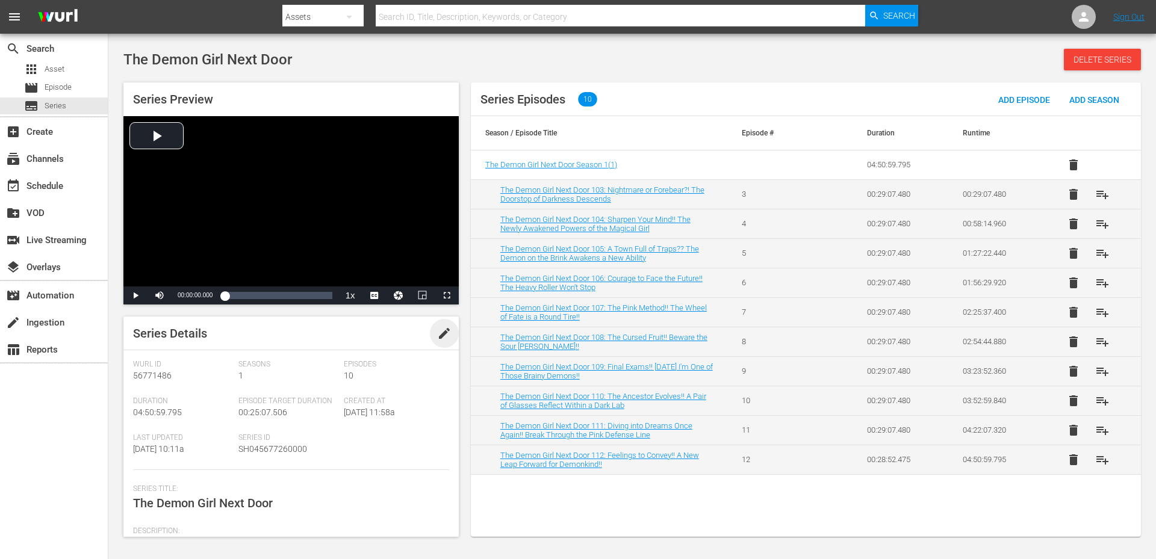
click at [440, 337] on span "edit" at bounding box center [444, 333] width 14 height 14
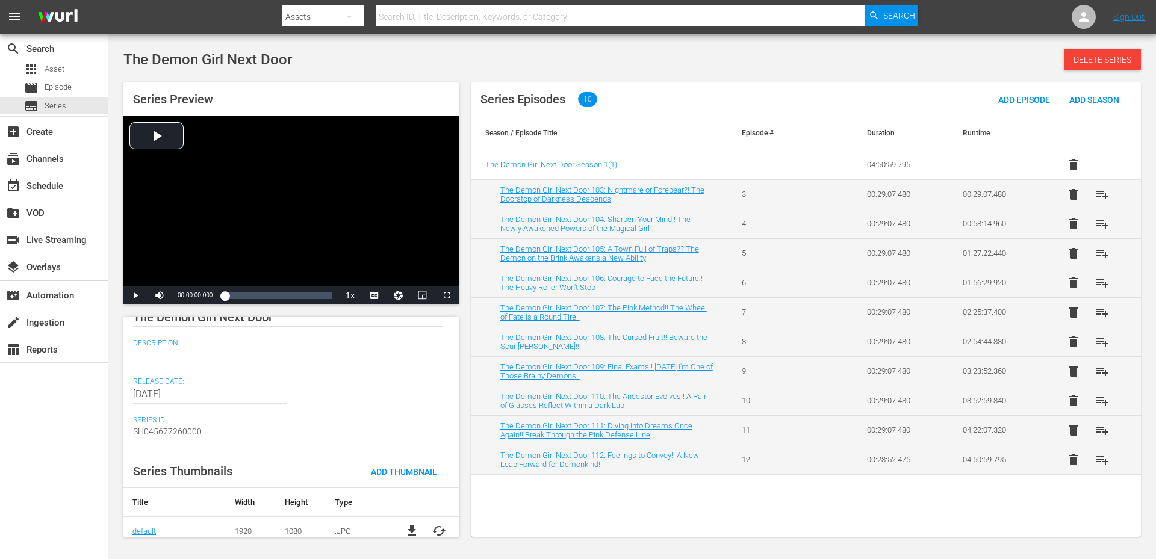
scroll to position [193, 0]
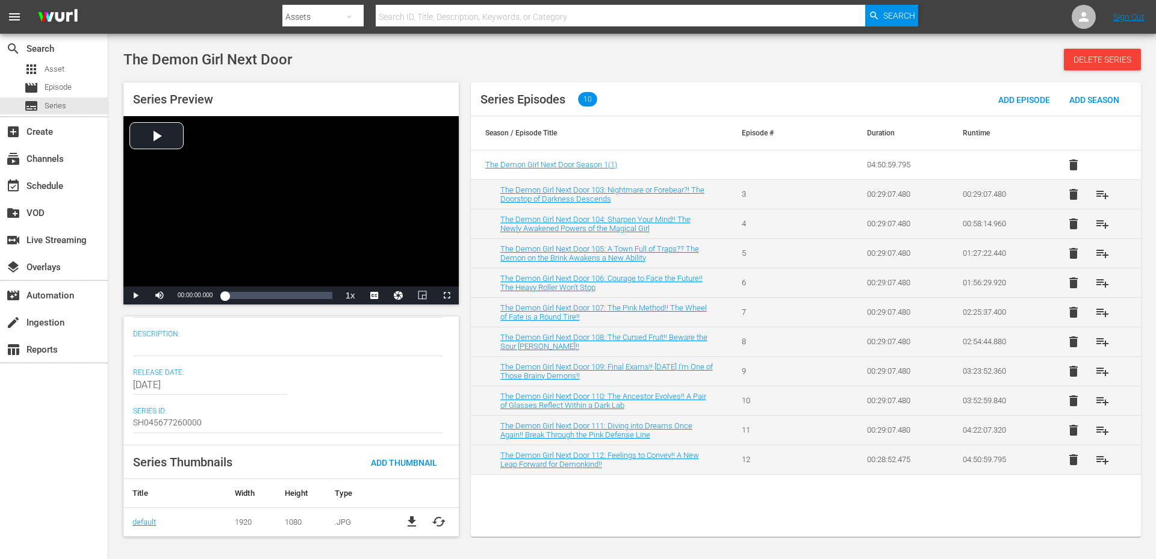
click at [148, 349] on textarea at bounding box center [288, 347] width 310 height 14
paste textarea "[PERSON_NAME] didn't have horns or a tail when she went to bed last night! Now …"
type textarea "[PERSON_NAME] didn't have horns or a tail when she went to bed last night! Now …"
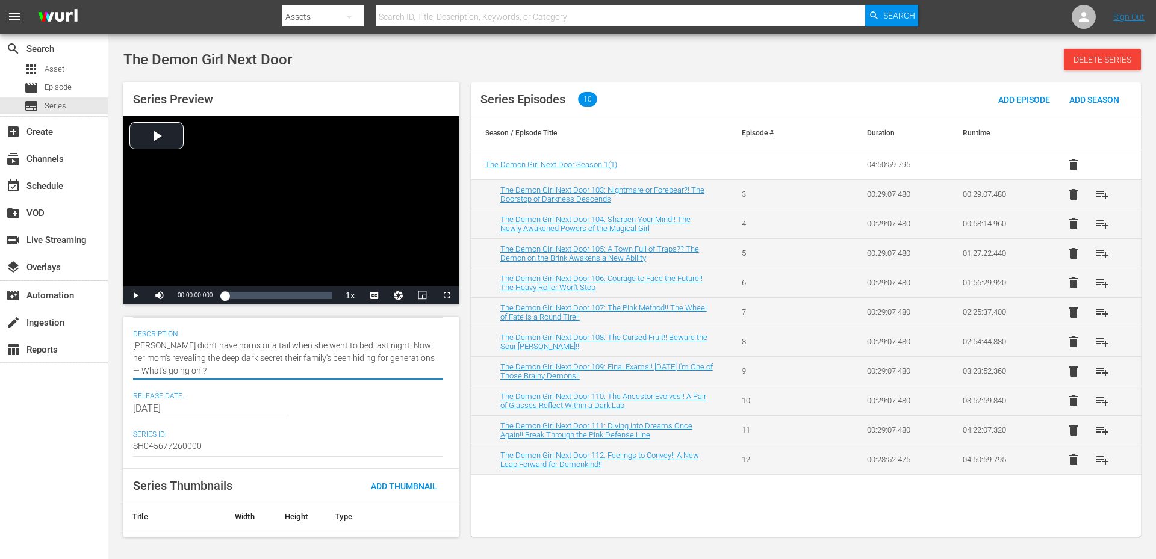
type textarea "[PERSON_NAME] didn't have horns or a tail when she went to bed last night! Now …"
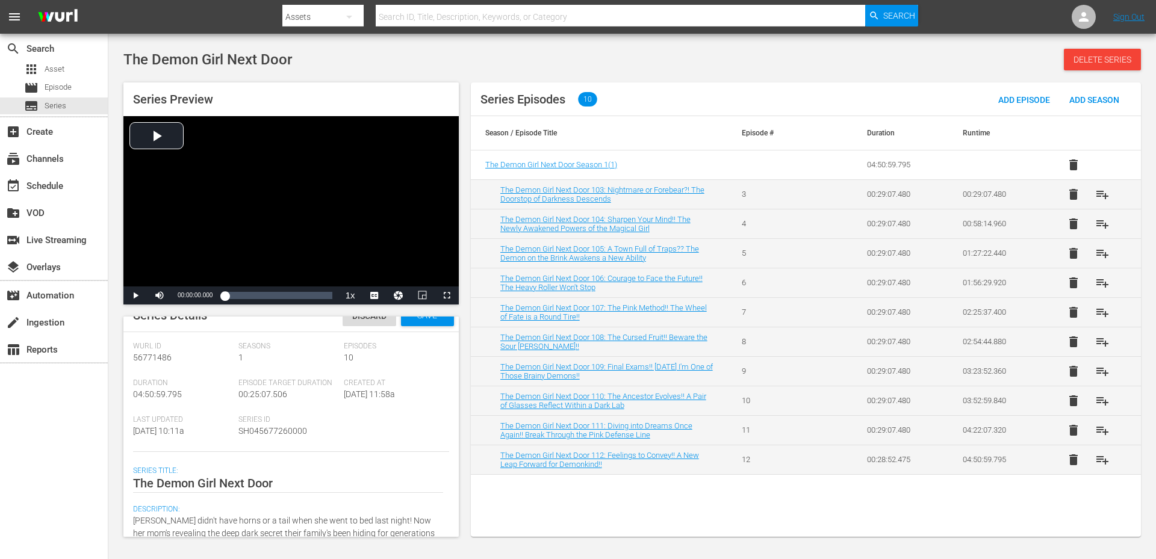
scroll to position [0, 0]
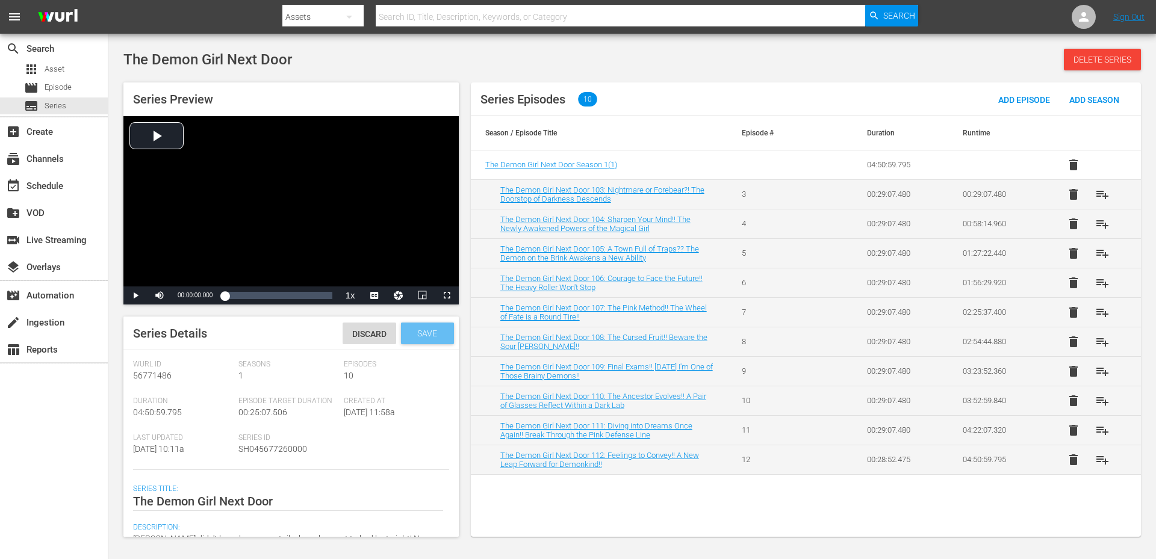
type textarea "[PERSON_NAME] didn't have horns or a tail when she went to bed last night! Now …"
click at [425, 334] on span "Save" at bounding box center [427, 334] width 39 height 10
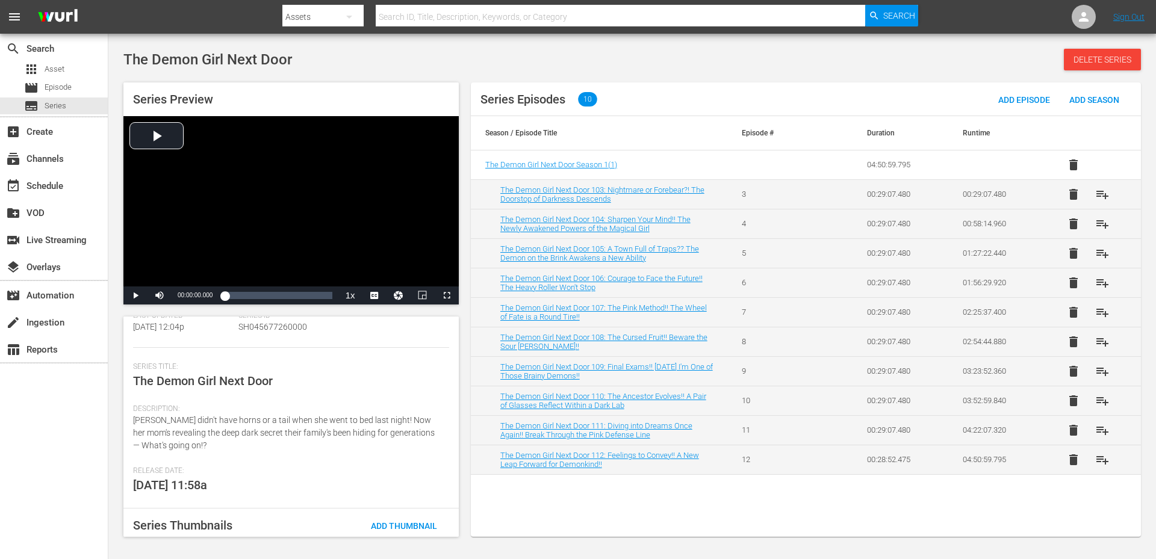
scroll to position [185, 0]
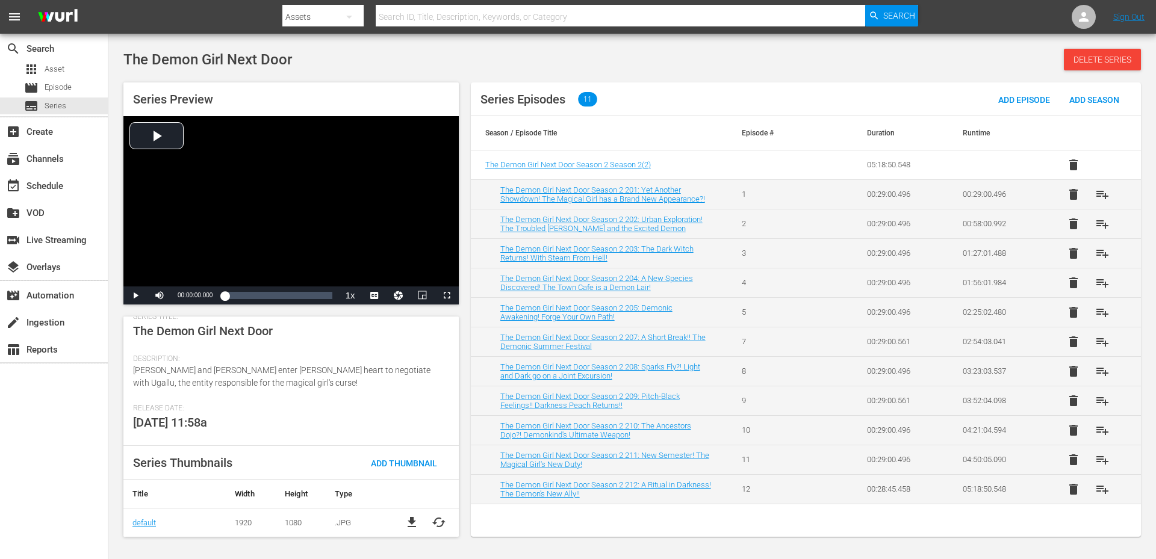
scroll to position [173, 0]
